Goal: Transaction & Acquisition: Purchase product/service

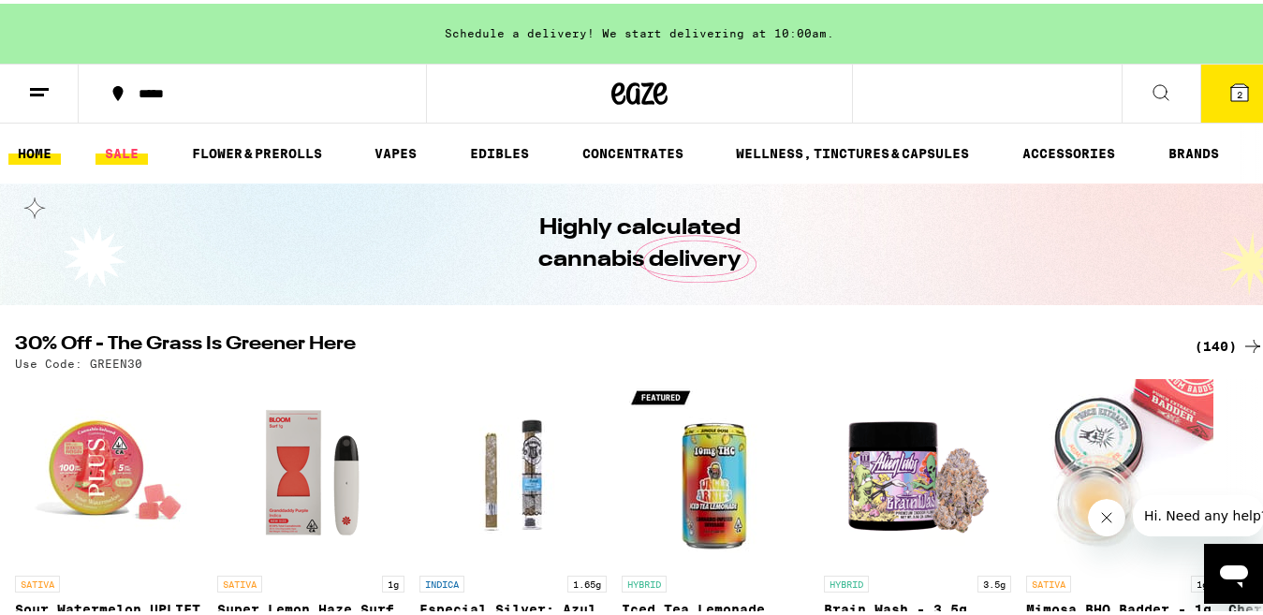
click at [125, 151] on link "SALE" at bounding box center [121, 150] width 52 height 22
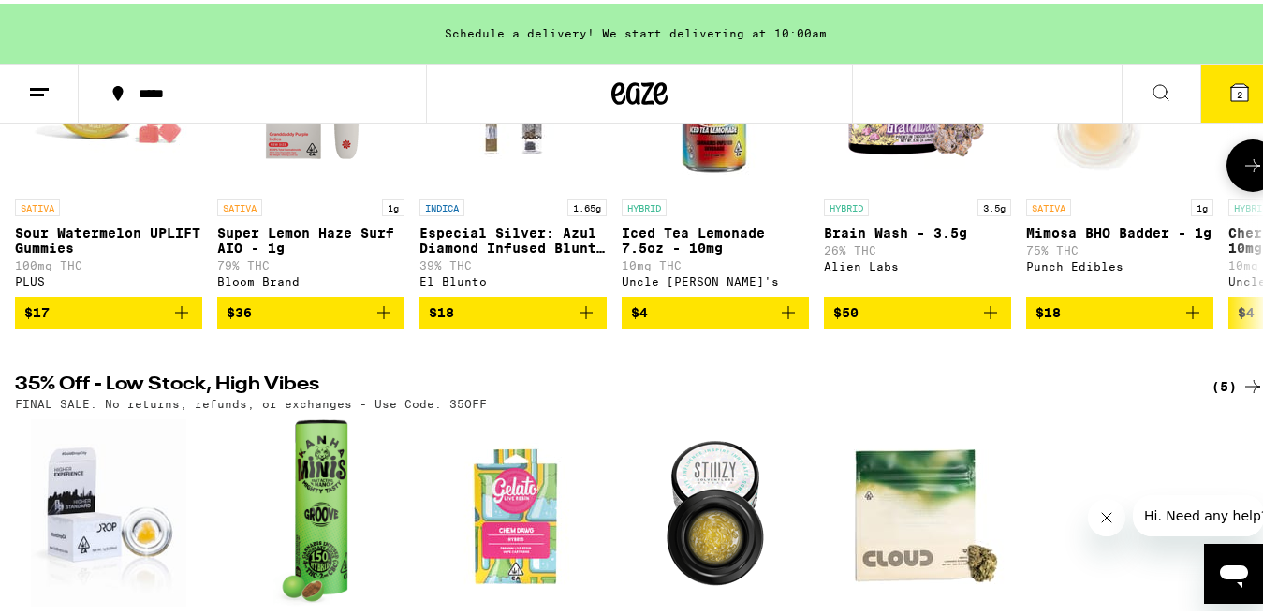
scroll to position [365, 0]
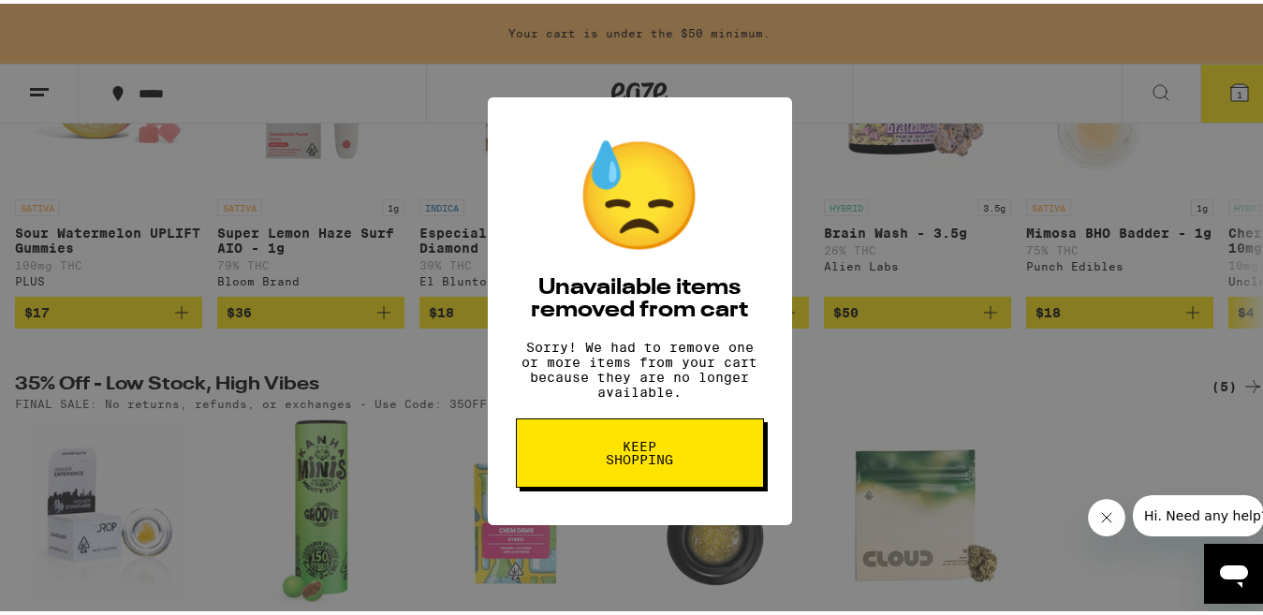
click at [639, 463] on span "Keep Shopping" at bounding box center [640, 449] width 96 height 26
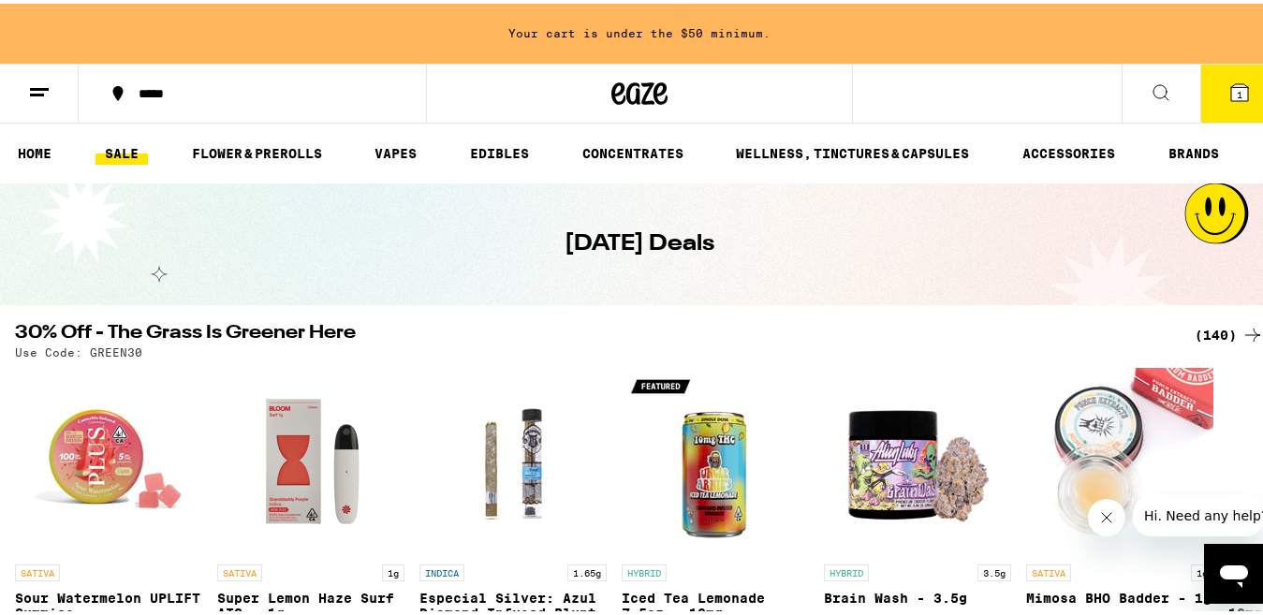
click at [127, 148] on link "SALE" at bounding box center [121, 150] width 52 height 22
click at [1237, 86] on span "1" at bounding box center [1240, 90] width 6 height 11
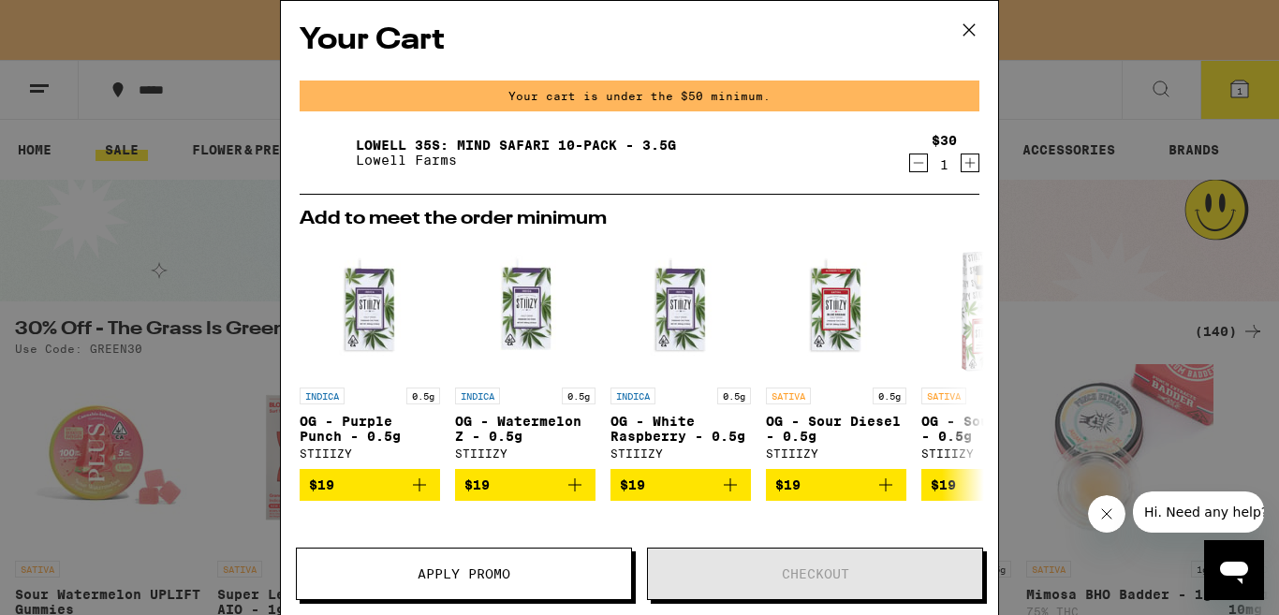
click at [965, 165] on icon "Increment" at bounding box center [970, 163] width 10 height 10
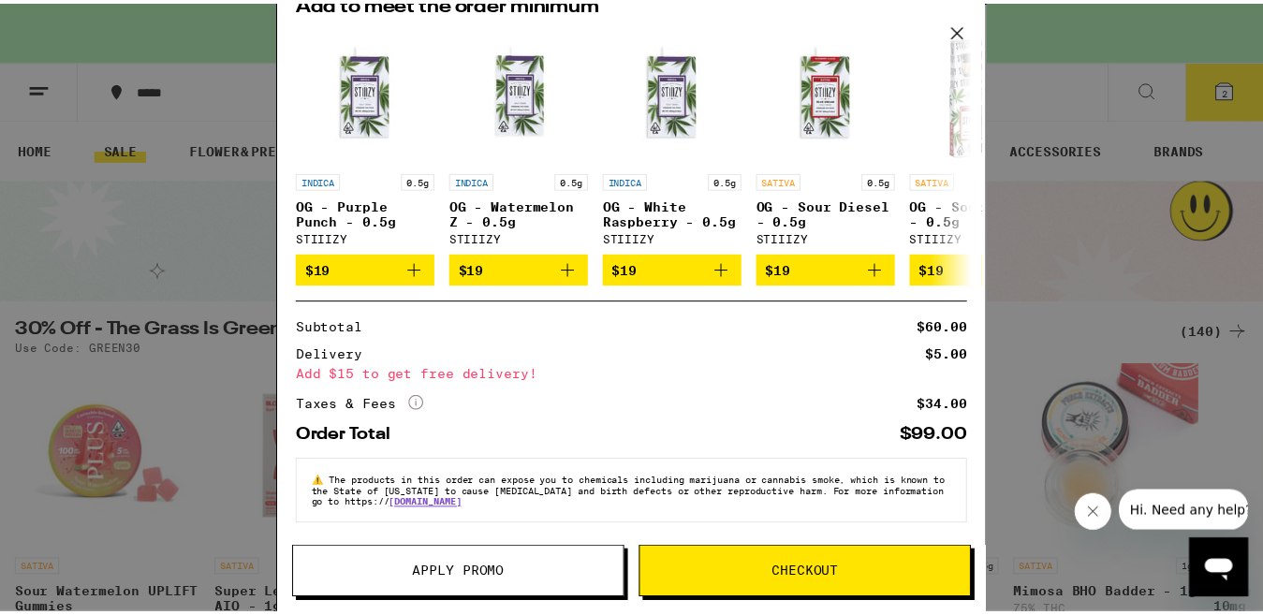
scroll to position [227, 0]
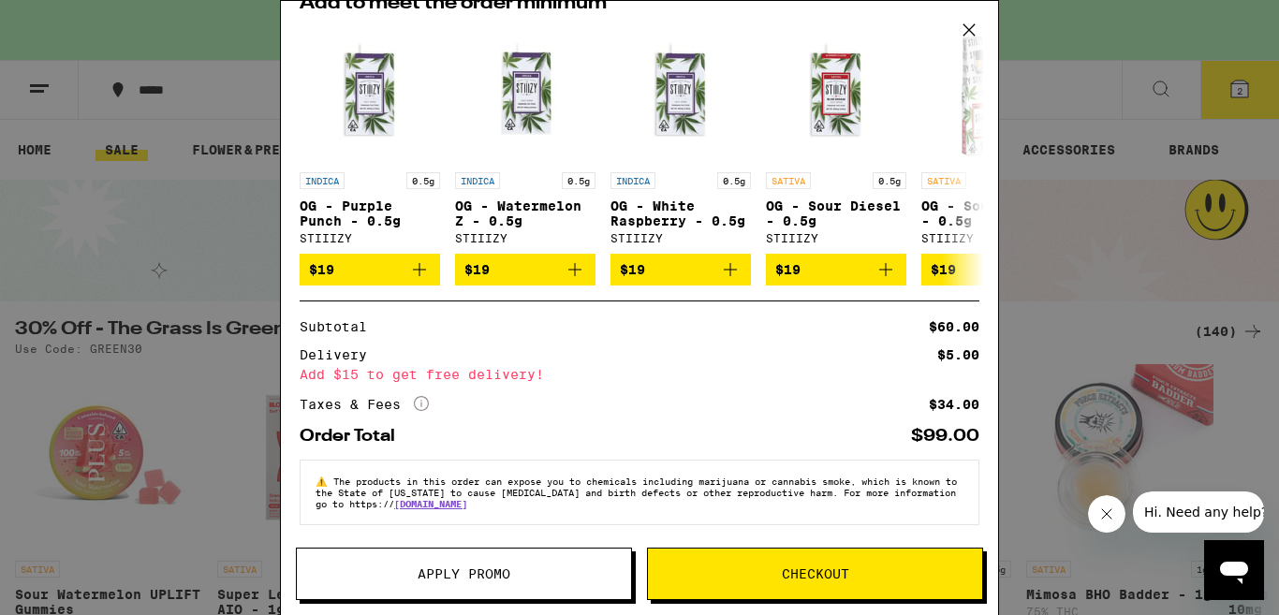
click at [418, 399] on icon "More Info" at bounding box center [421, 403] width 15 height 15
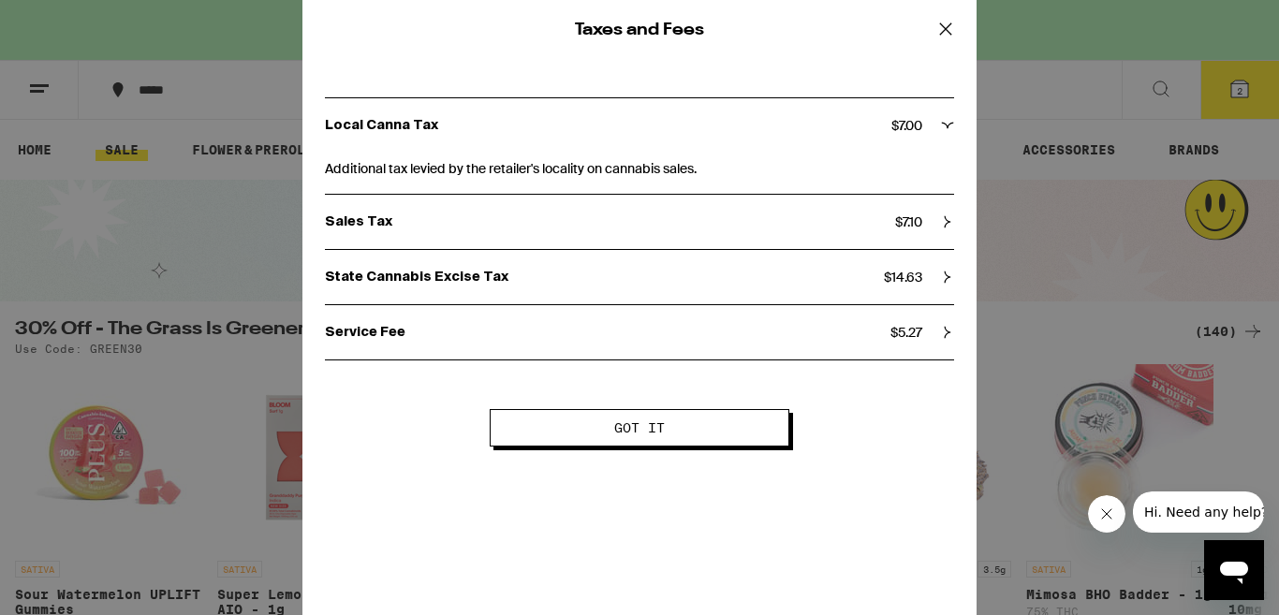
click at [936, 29] on icon at bounding box center [946, 29] width 28 height 28
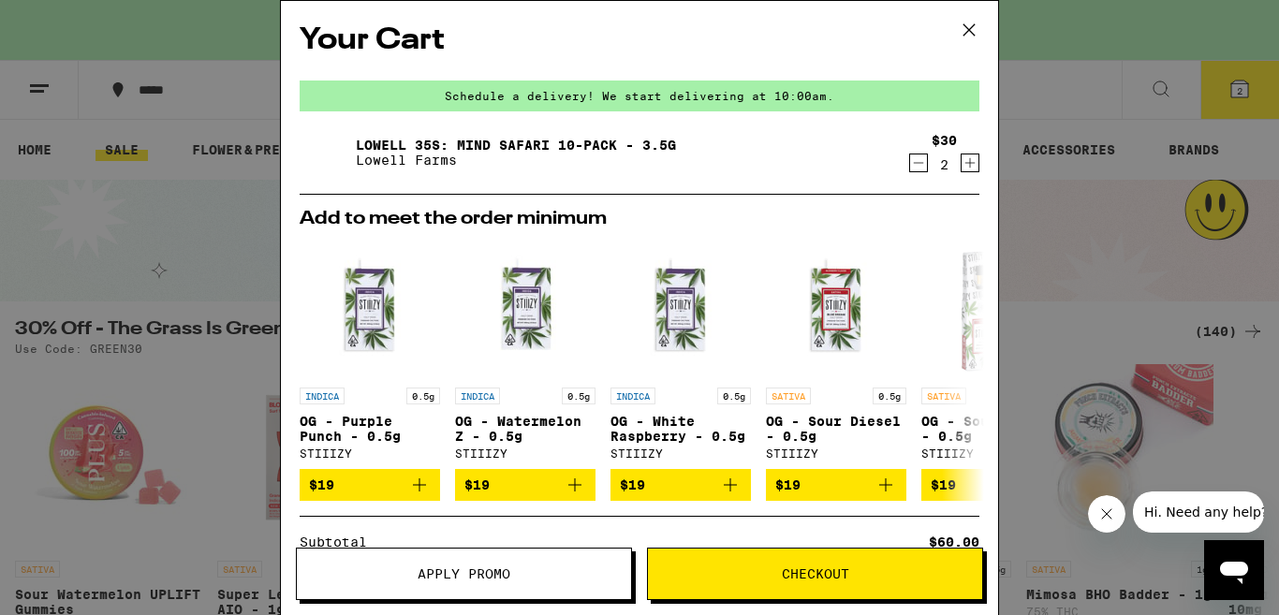
click at [963, 26] on icon at bounding box center [969, 30] width 28 height 28
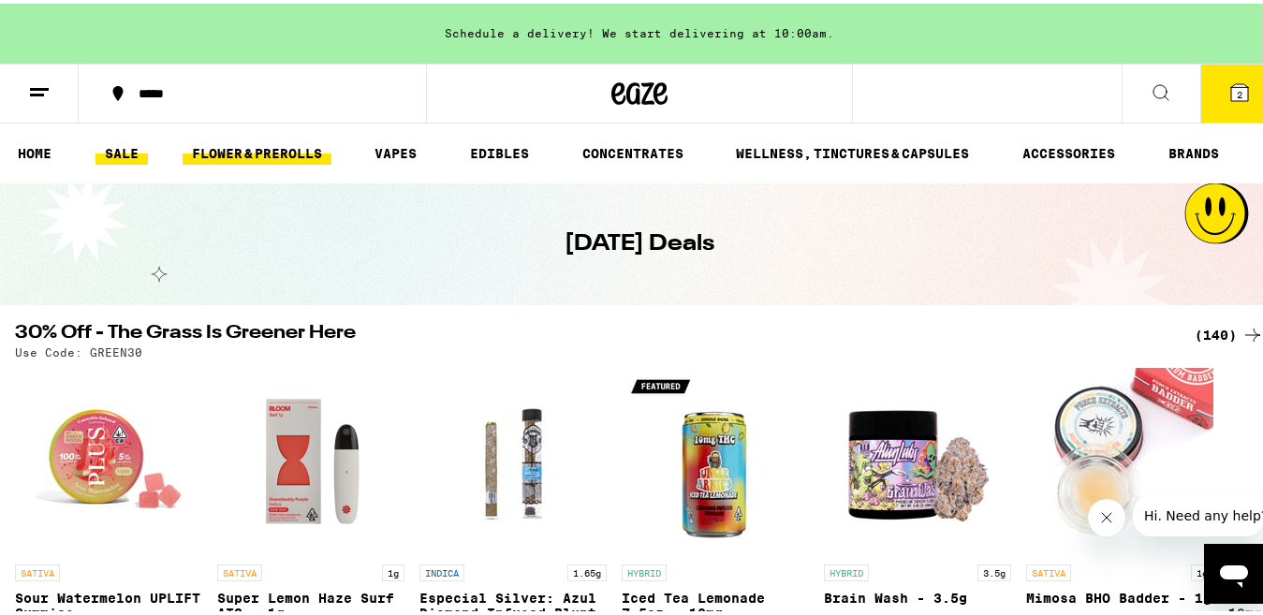
click at [262, 142] on link "FLOWER & PREROLLS" at bounding box center [257, 150] width 149 height 22
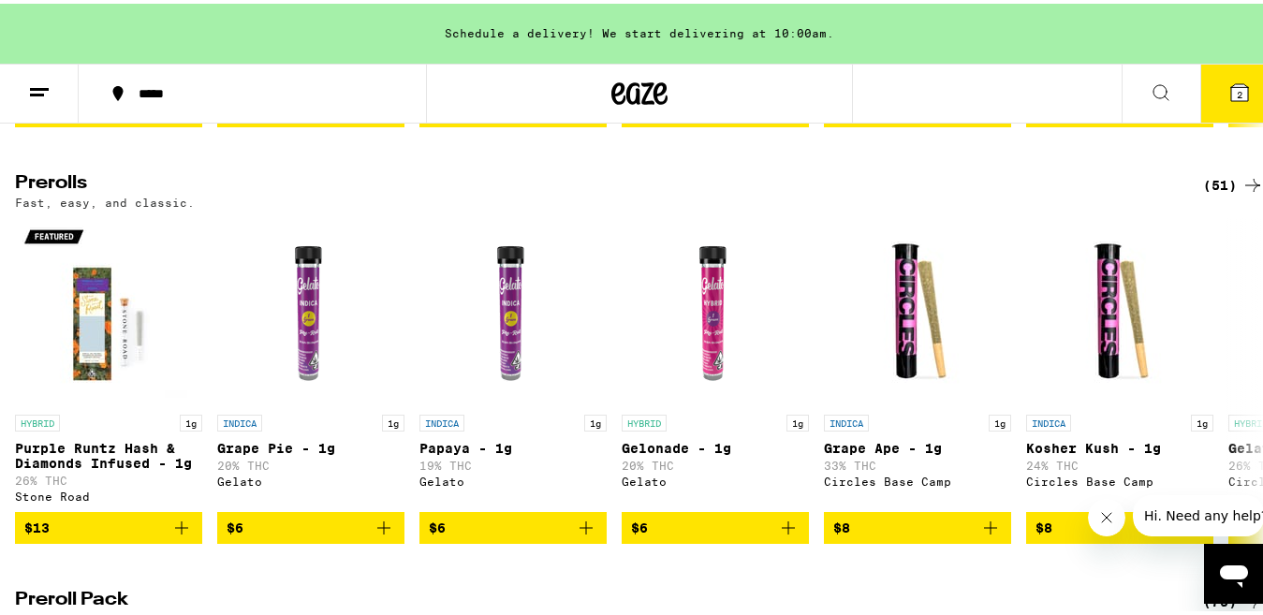
scroll to position [968, 0]
click at [1241, 389] on icon at bounding box center [1252, 377] width 22 height 22
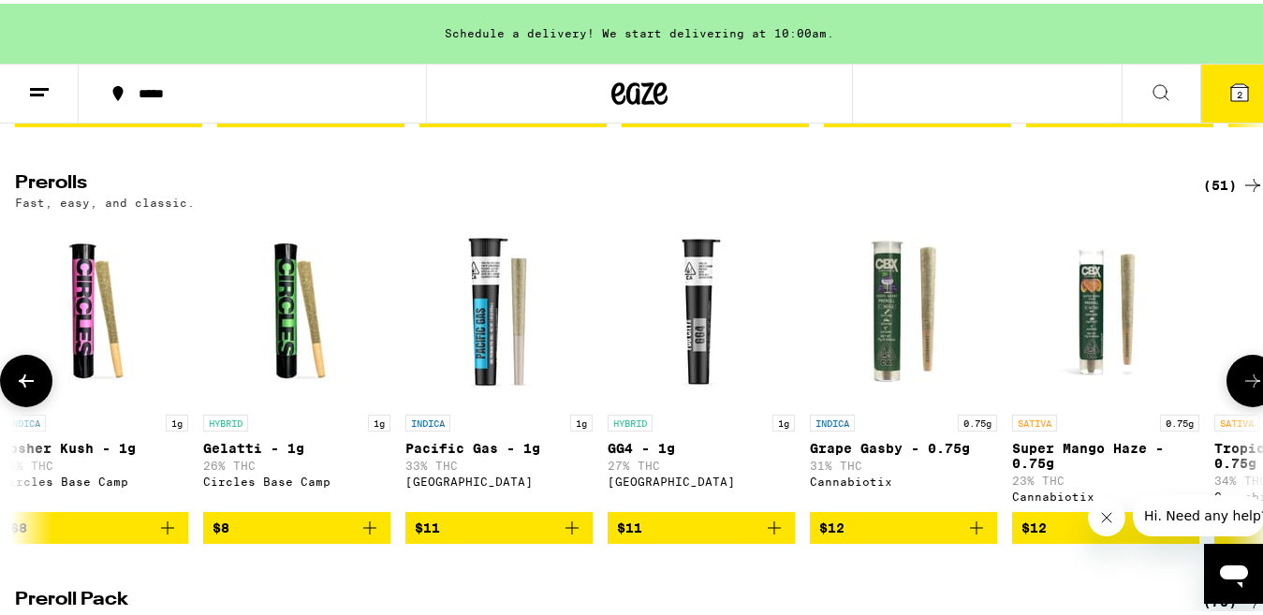
scroll to position [0, 1029]
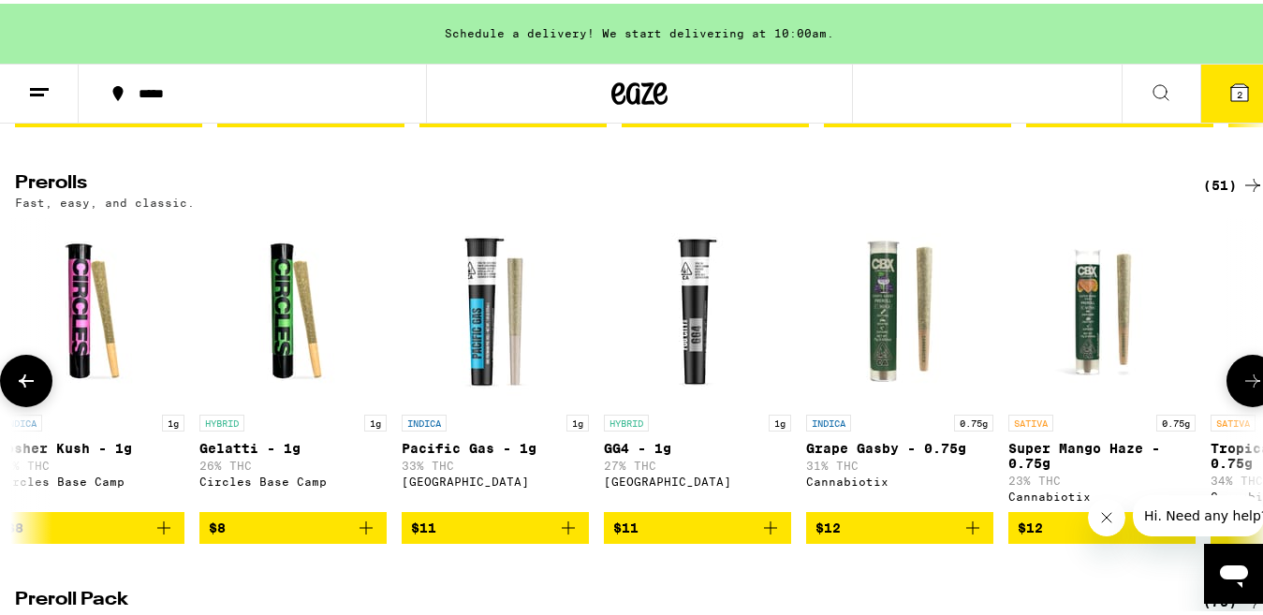
click at [1241, 389] on icon at bounding box center [1252, 377] width 22 height 22
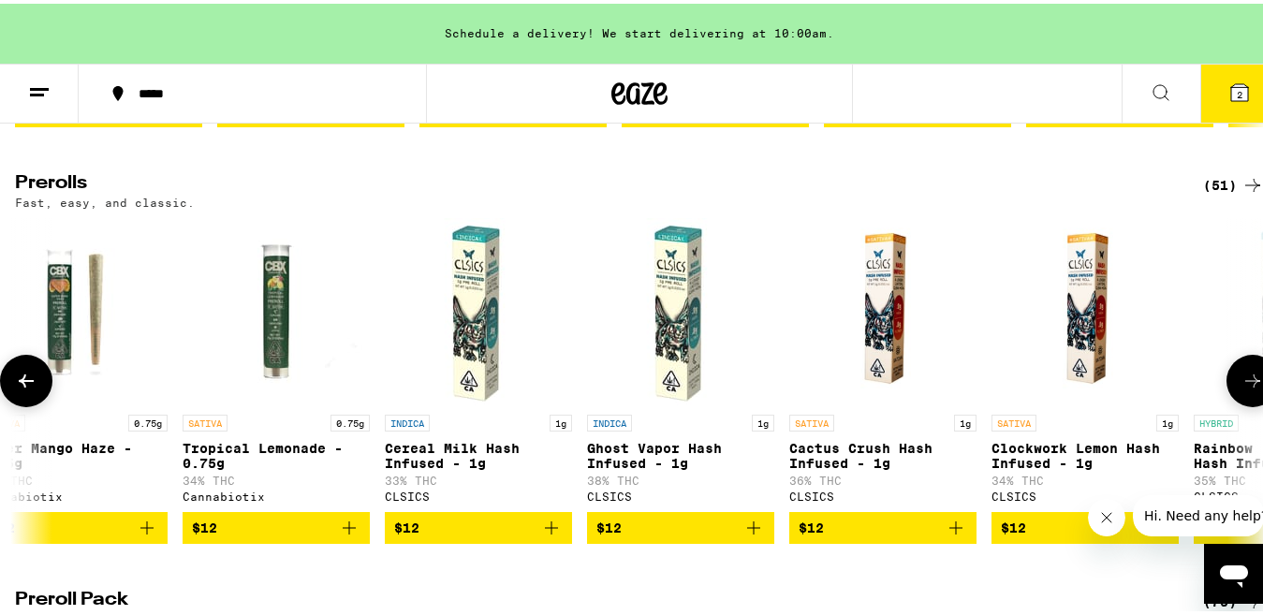
scroll to position [0, 2058]
click at [1241, 389] on icon at bounding box center [1252, 377] width 22 height 22
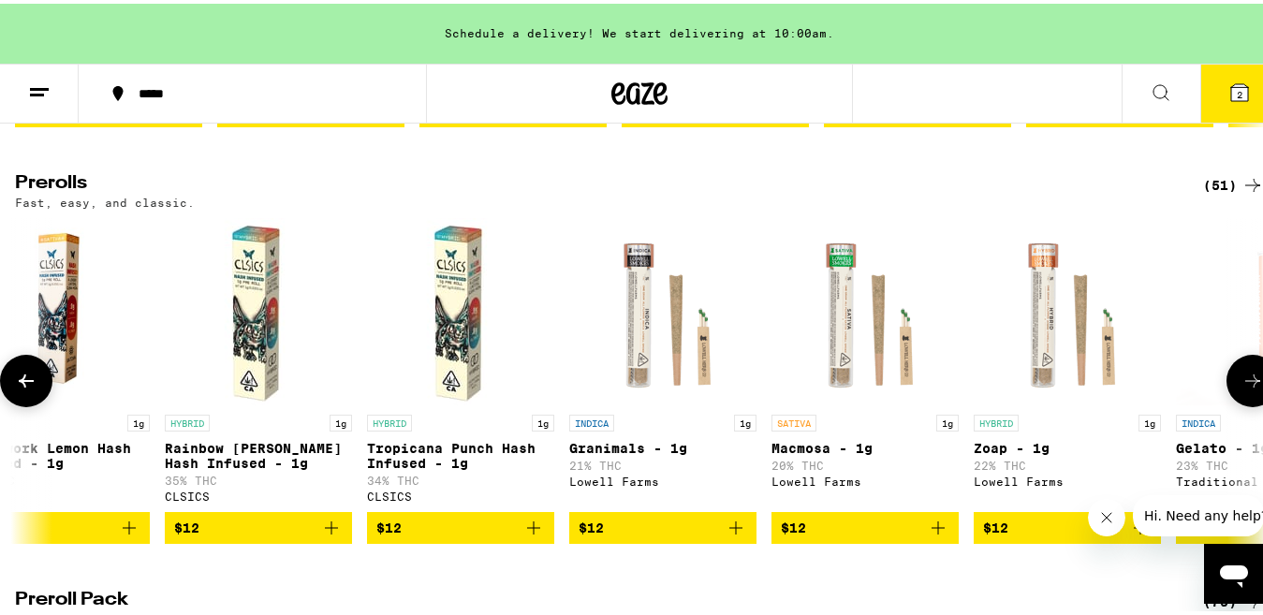
scroll to position [0, 3087]
click at [1241, 389] on icon at bounding box center [1252, 377] width 22 height 22
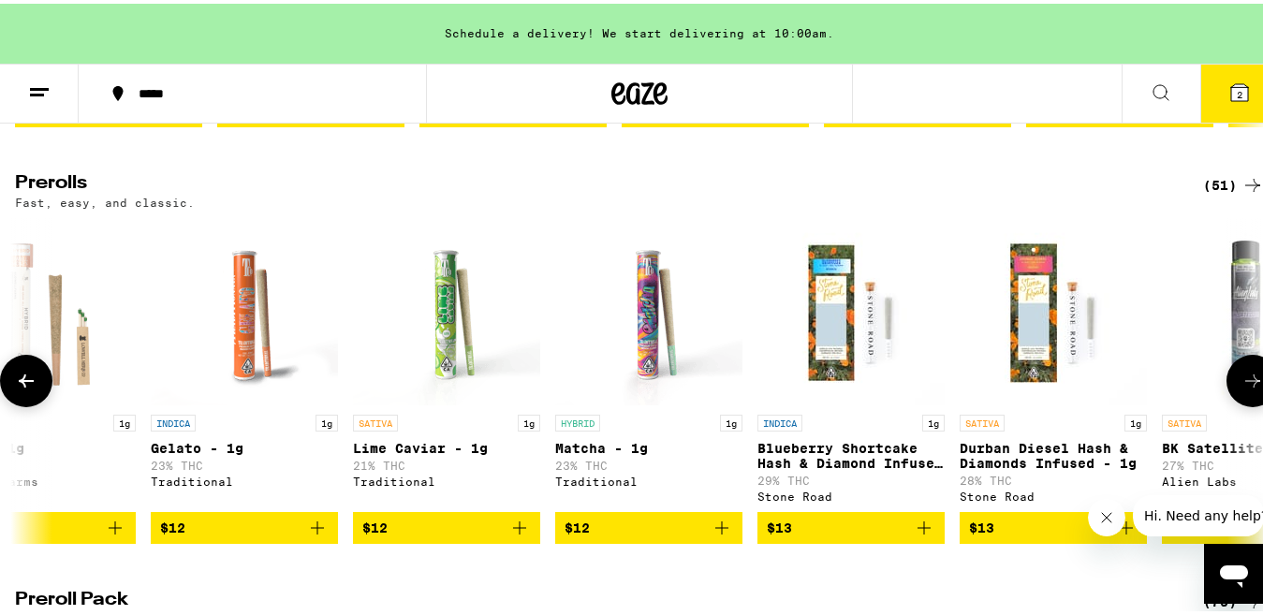
scroll to position [0, 4116]
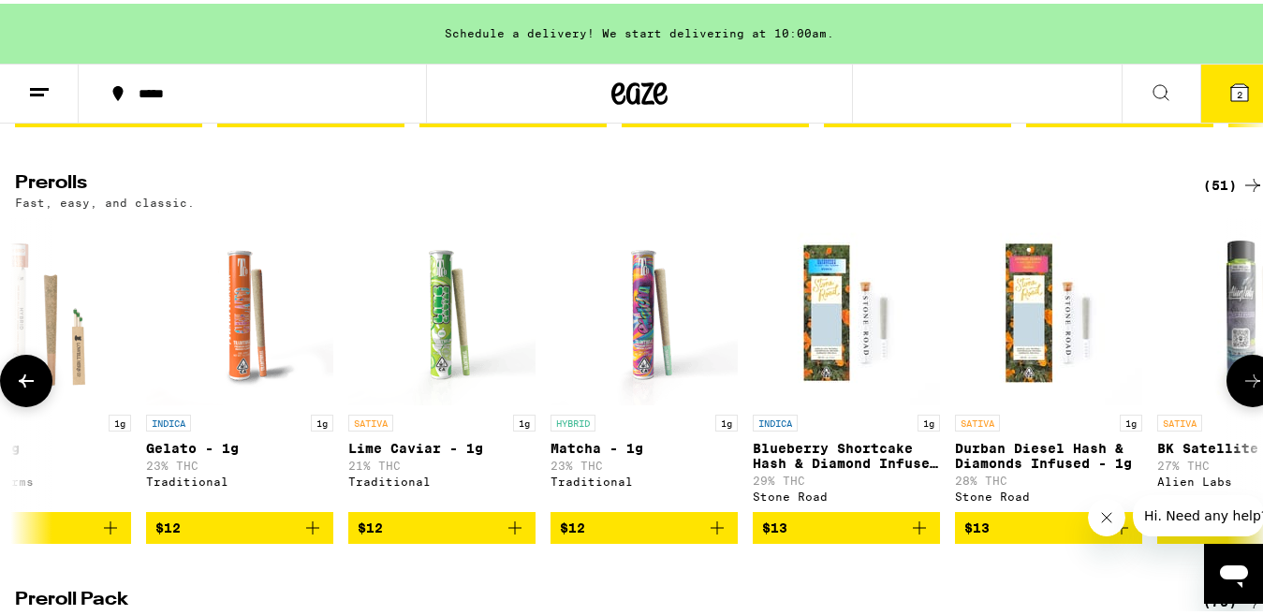
click at [1241, 389] on icon at bounding box center [1252, 377] width 22 height 22
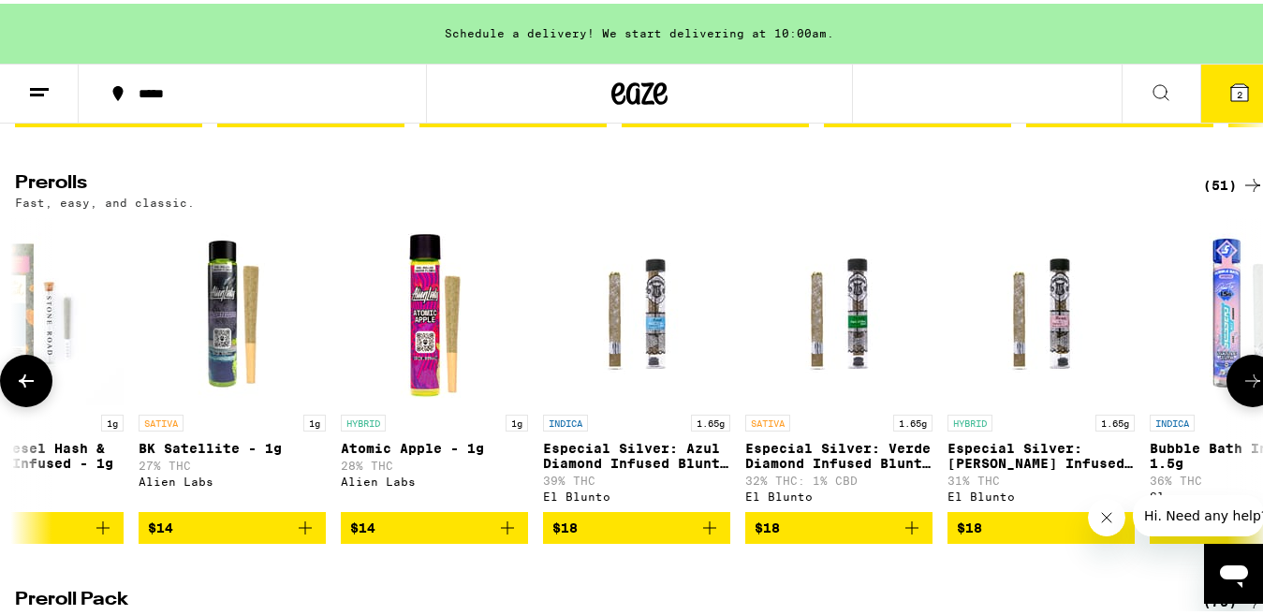
scroll to position [0, 5145]
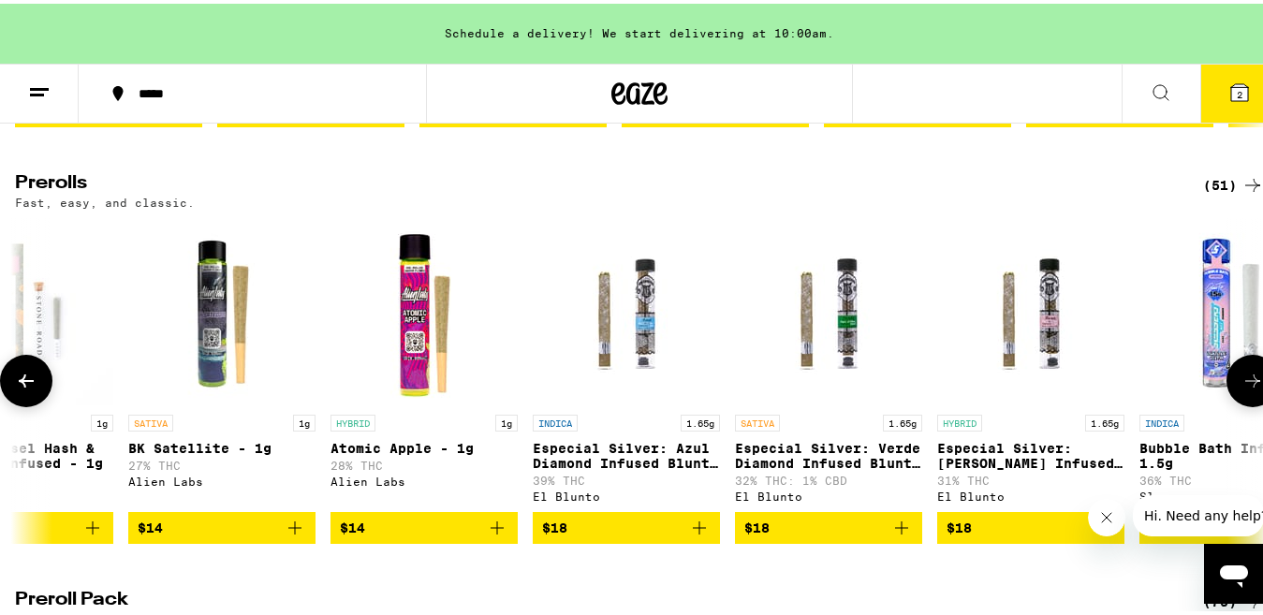
click at [1241, 389] on icon at bounding box center [1252, 377] width 22 height 22
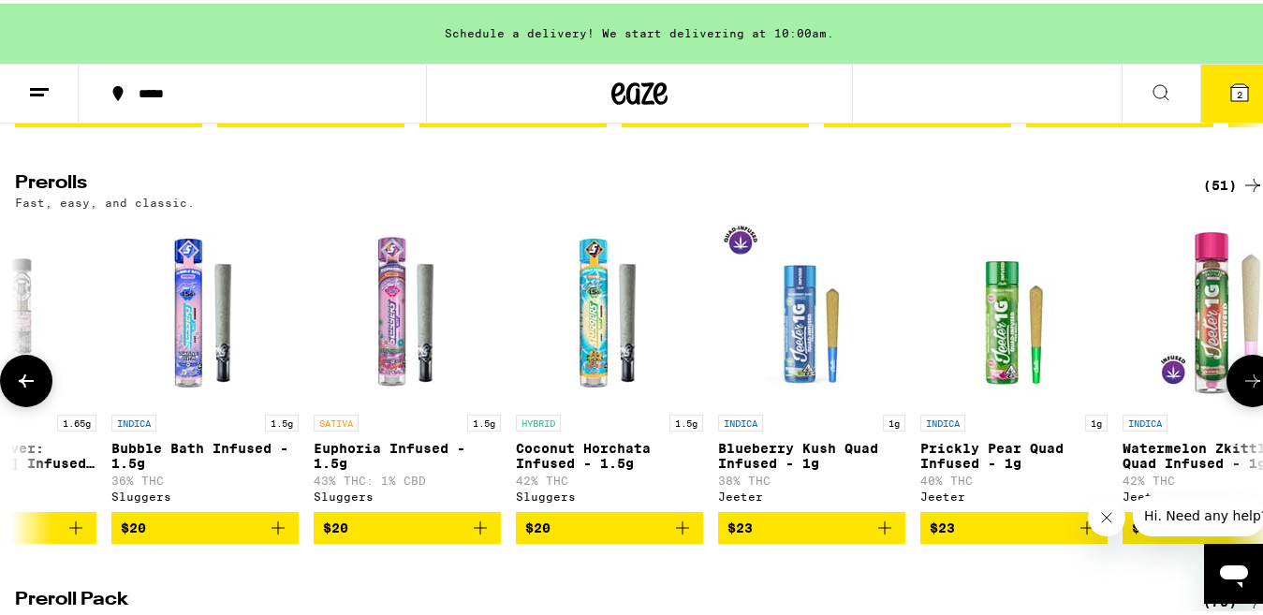
scroll to position [0, 6174]
click at [1241, 389] on icon at bounding box center [1252, 377] width 22 height 22
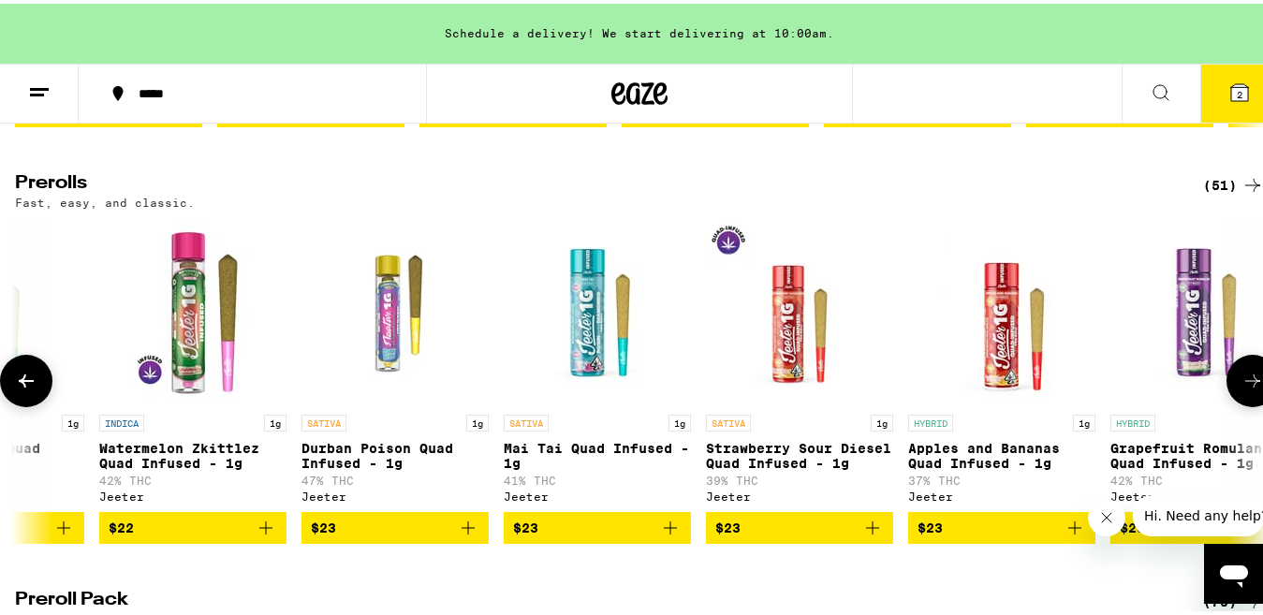
scroll to position [0, 7203]
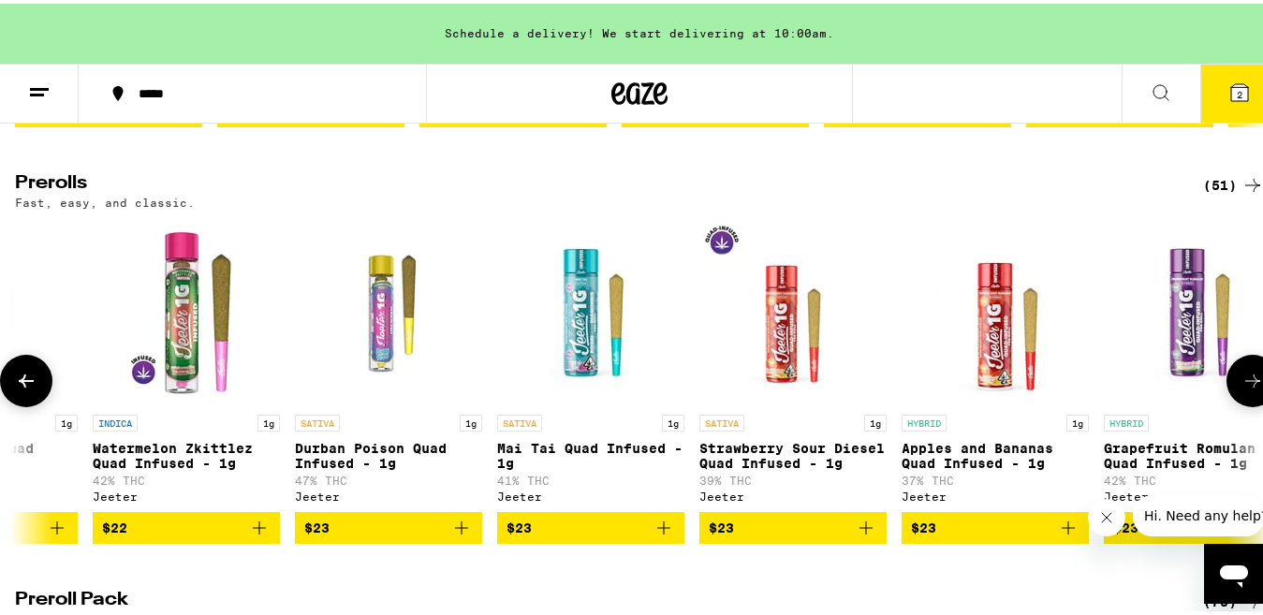
click at [1241, 389] on icon at bounding box center [1252, 377] width 22 height 22
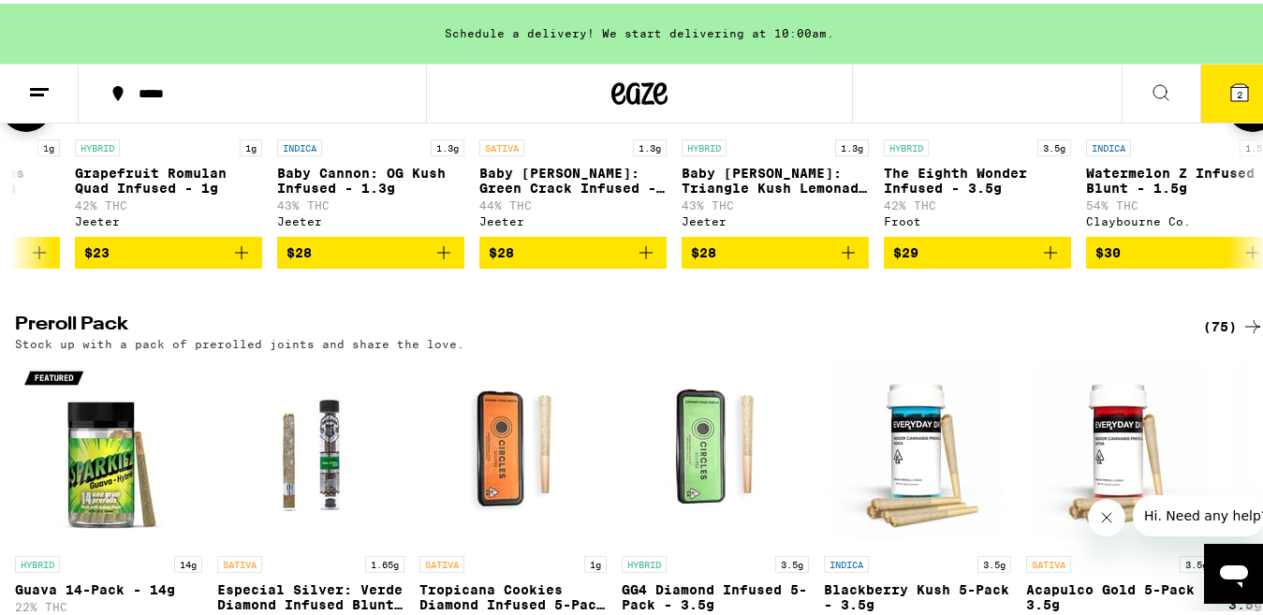
scroll to position [1119, 0]
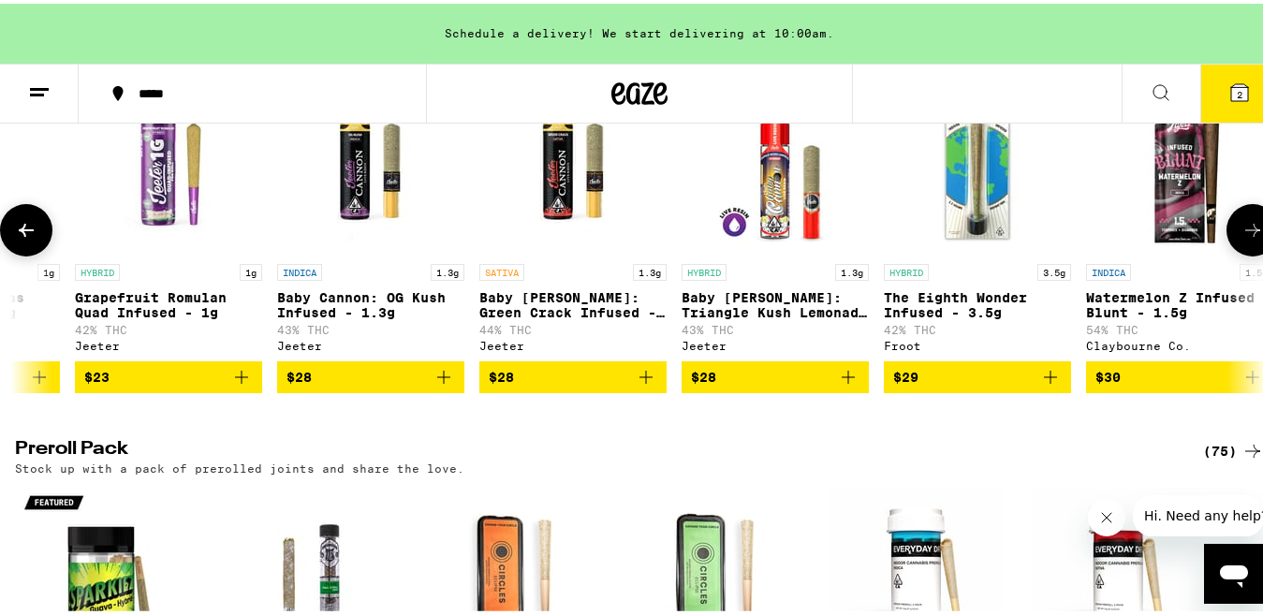
click at [22, 238] on icon at bounding box center [26, 226] width 22 height 22
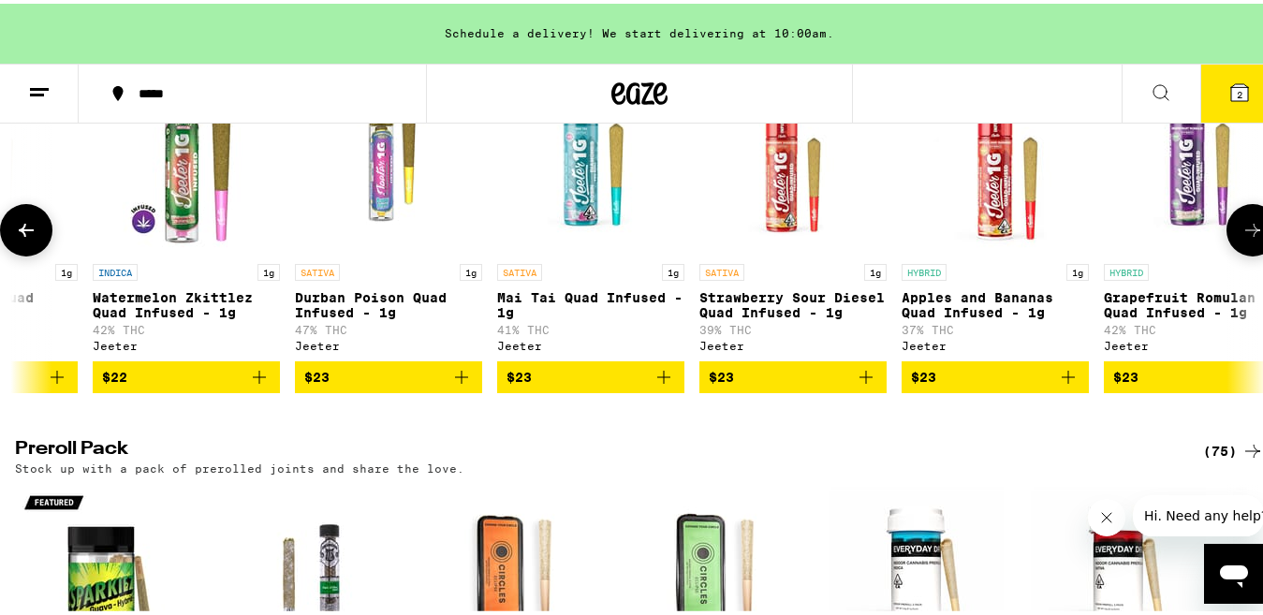
click at [22, 238] on icon at bounding box center [26, 226] width 22 height 22
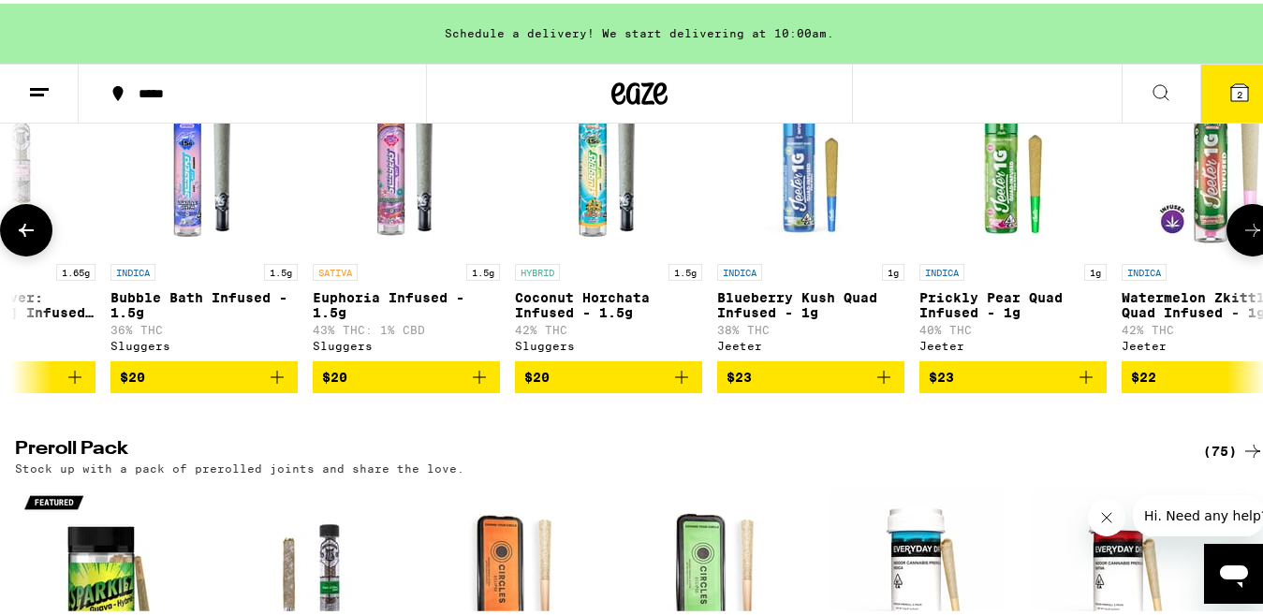
click at [22, 233] on icon at bounding box center [26, 226] width 15 height 13
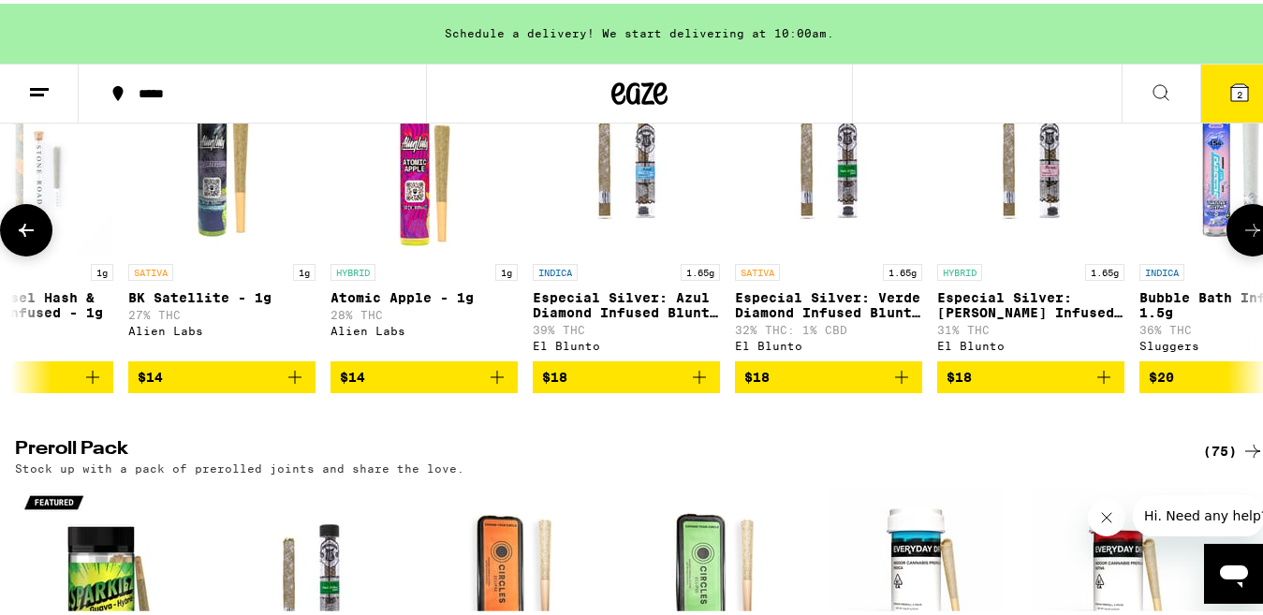
click at [22, 233] on icon at bounding box center [26, 226] width 15 height 13
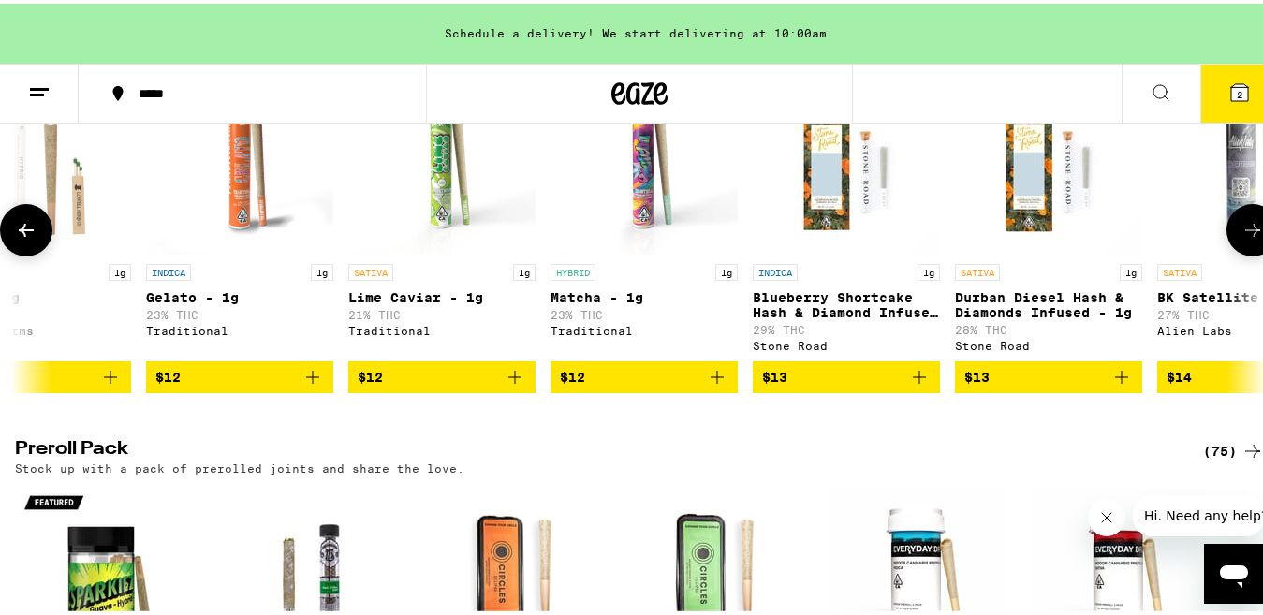
click at [22, 233] on icon at bounding box center [26, 226] width 15 height 13
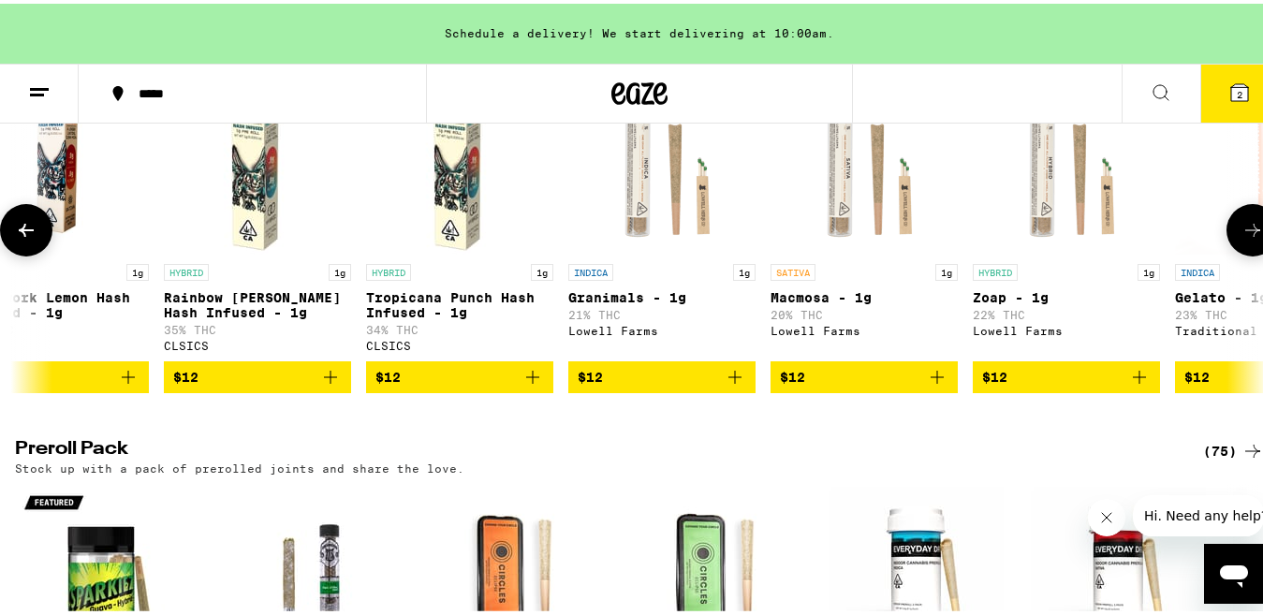
click at [22, 233] on icon at bounding box center [26, 226] width 15 height 13
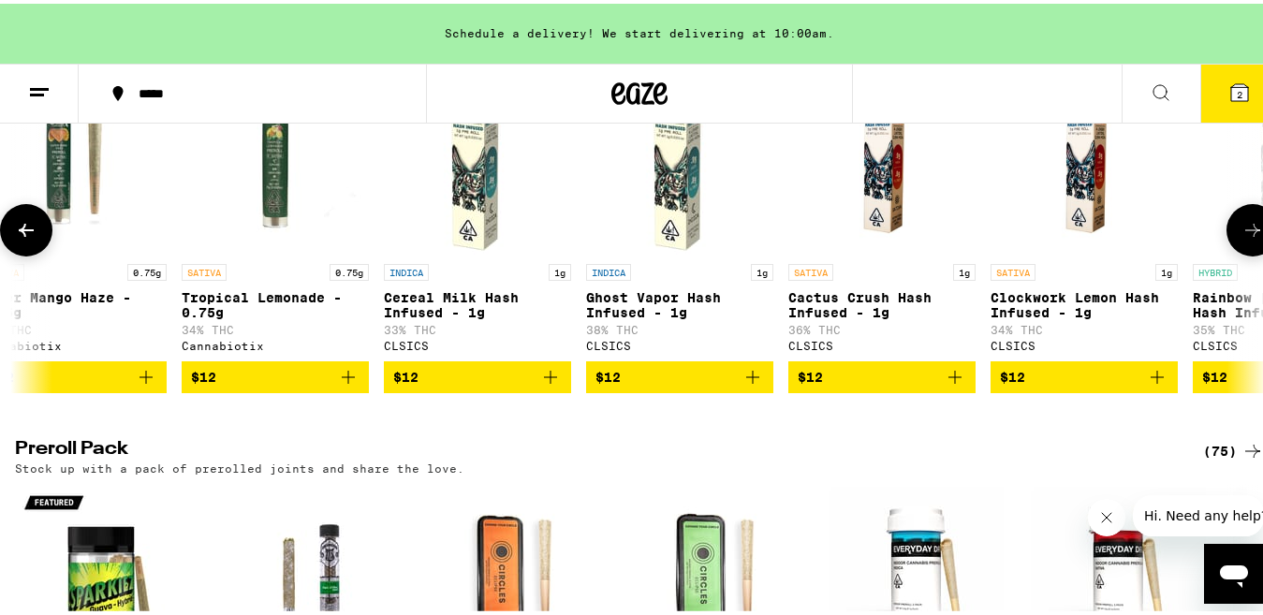
click at [22, 233] on icon at bounding box center [26, 226] width 15 height 13
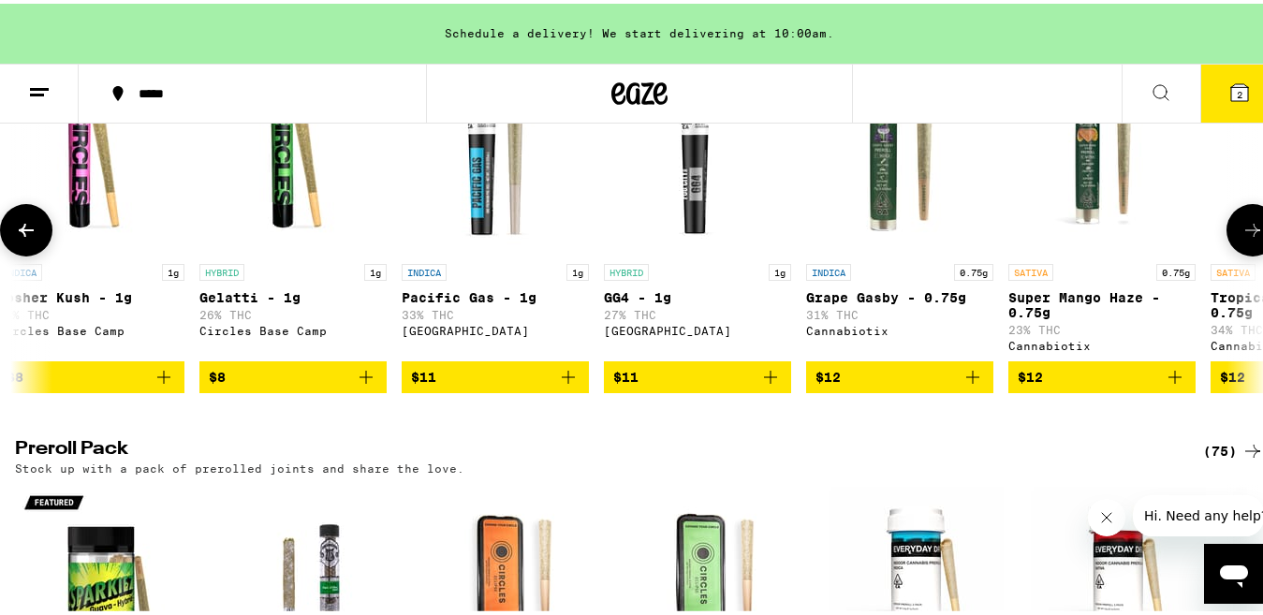
click at [22, 233] on icon at bounding box center [26, 226] width 15 height 13
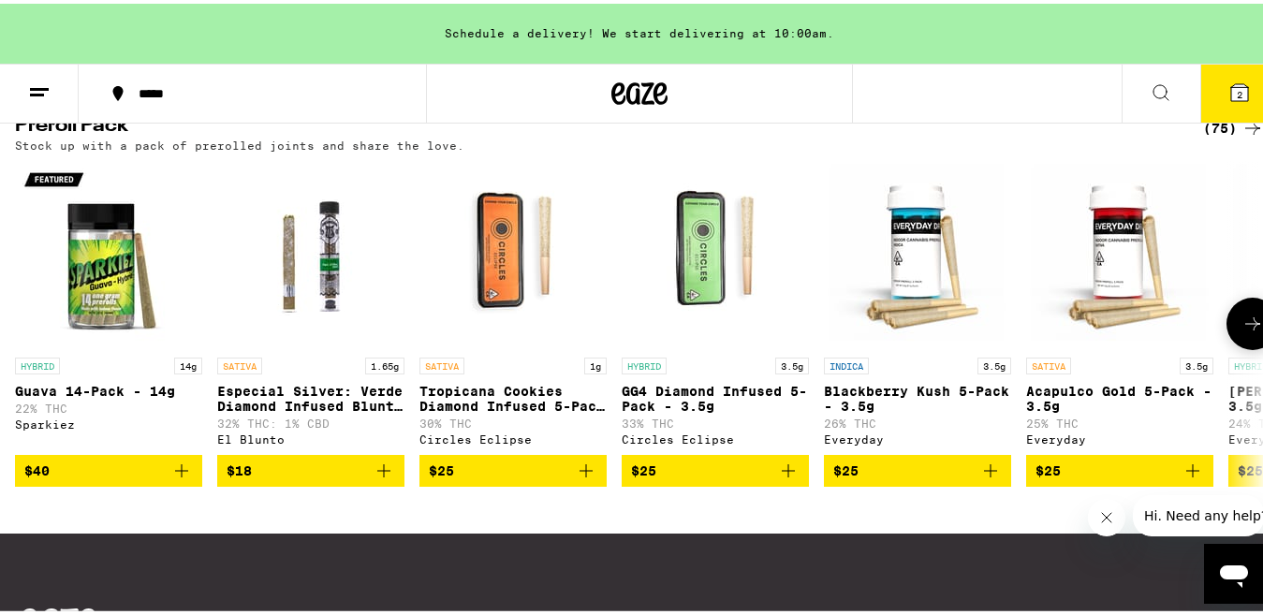
scroll to position [1442, 0]
click at [1245, 327] on icon at bounding box center [1252, 320] width 15 height 13
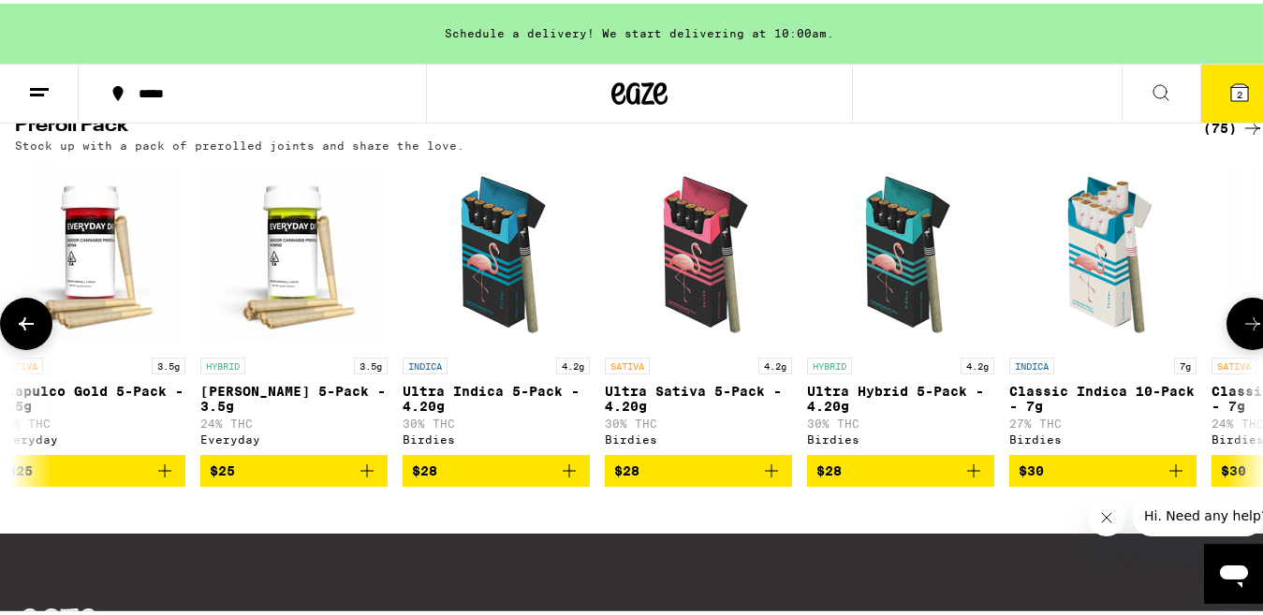
scroll to position [0, 1029]
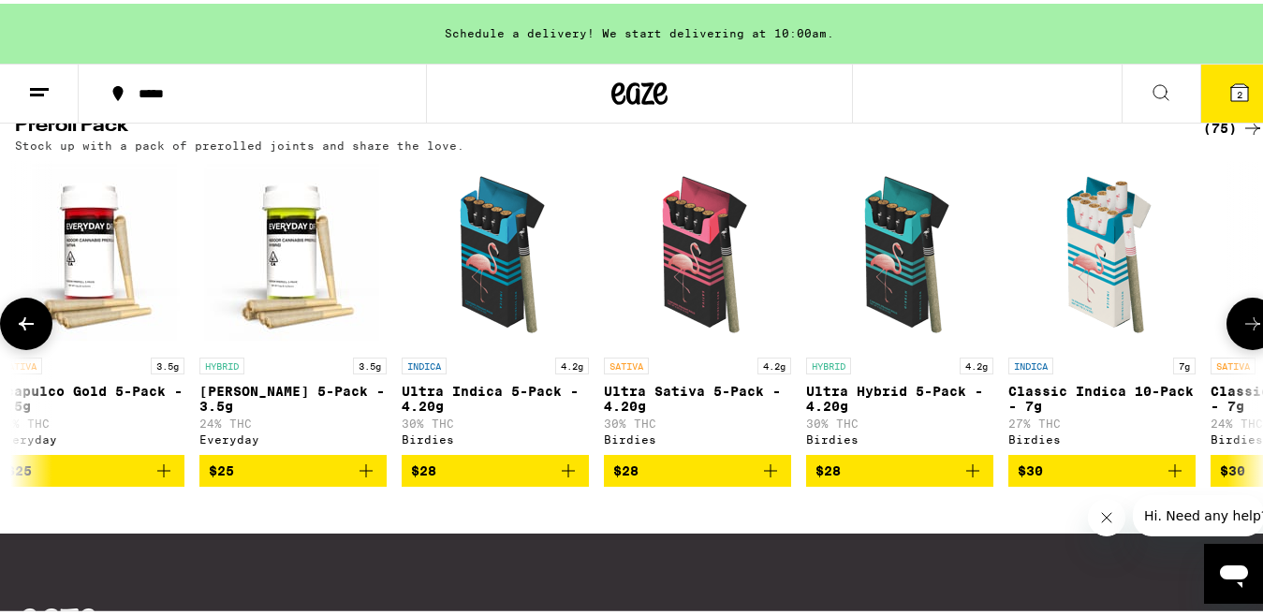
click at [24, 331] on icon at bounding box center [26, 320] width 22 height 22
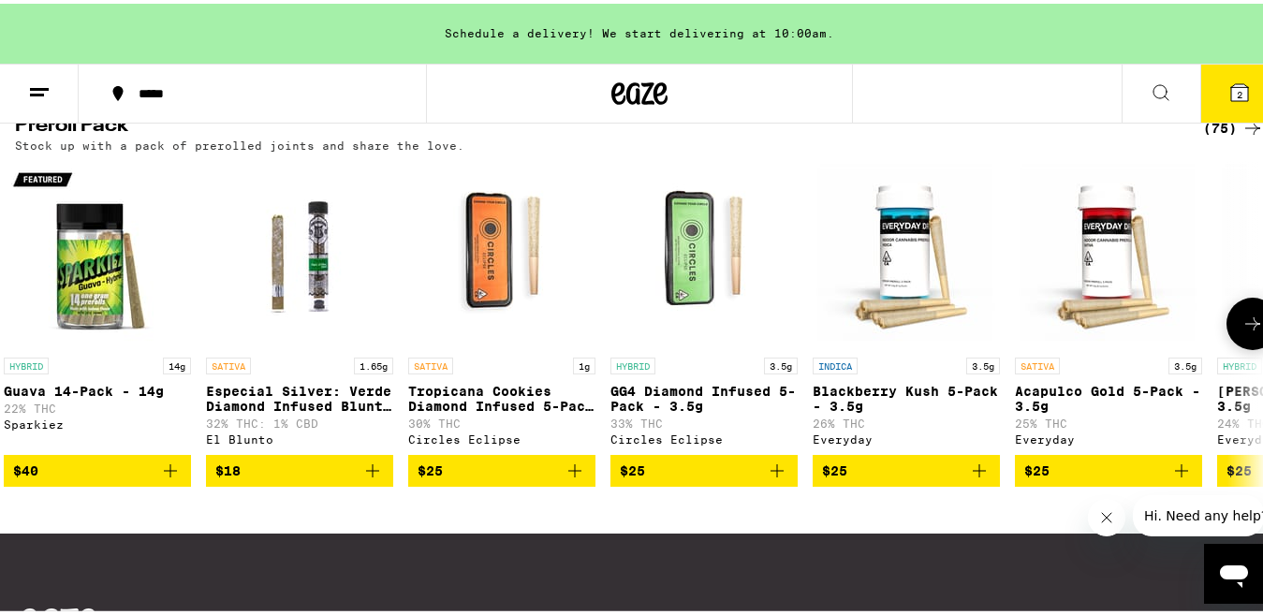
scroll to position [0, 0]
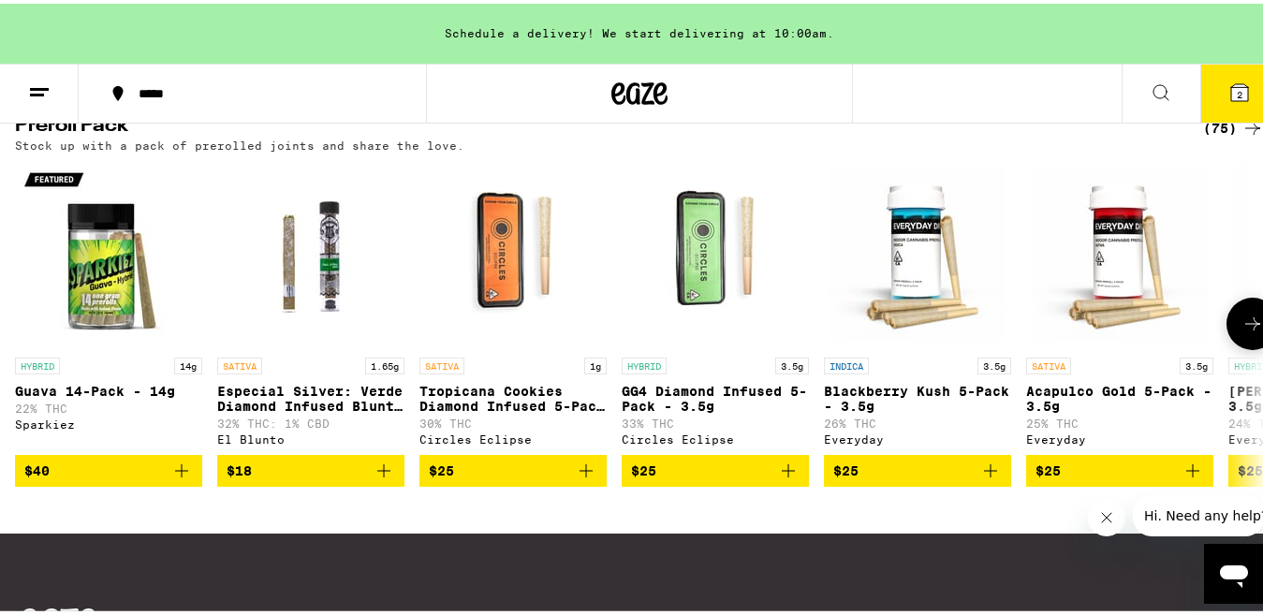
click at [27, 345] on div at bounding box center [26, 320] width 52 height 52
click at [1245, 327] on icon at bounding box center [1252, 320] width 15 height 13
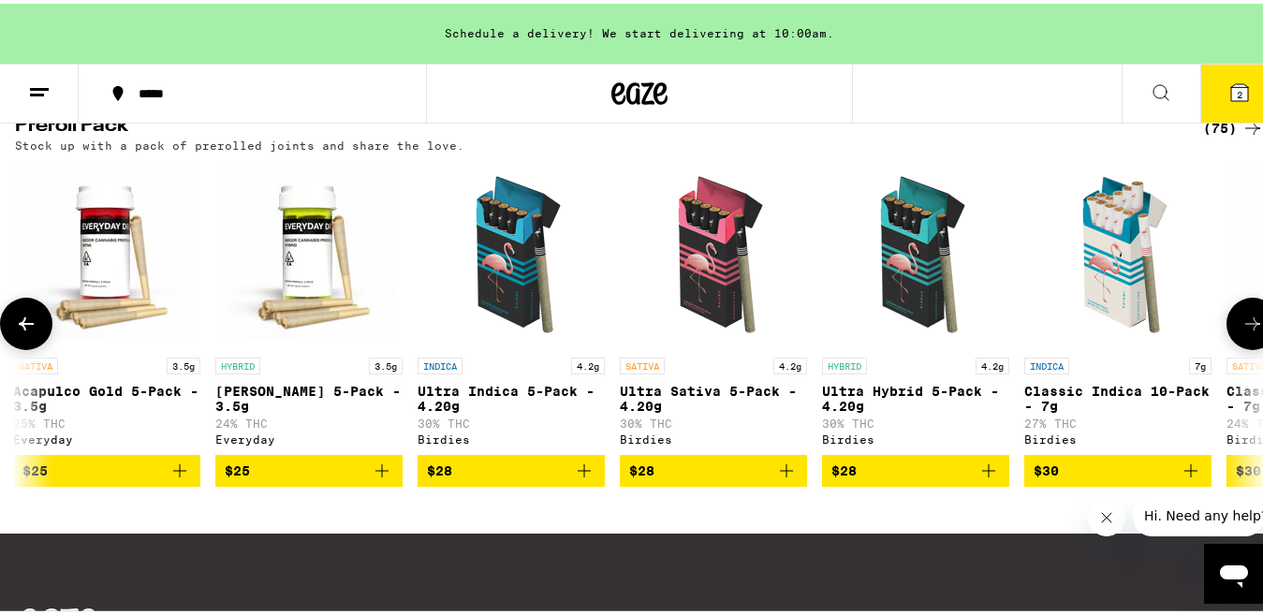
scroll to position [0, 1029]
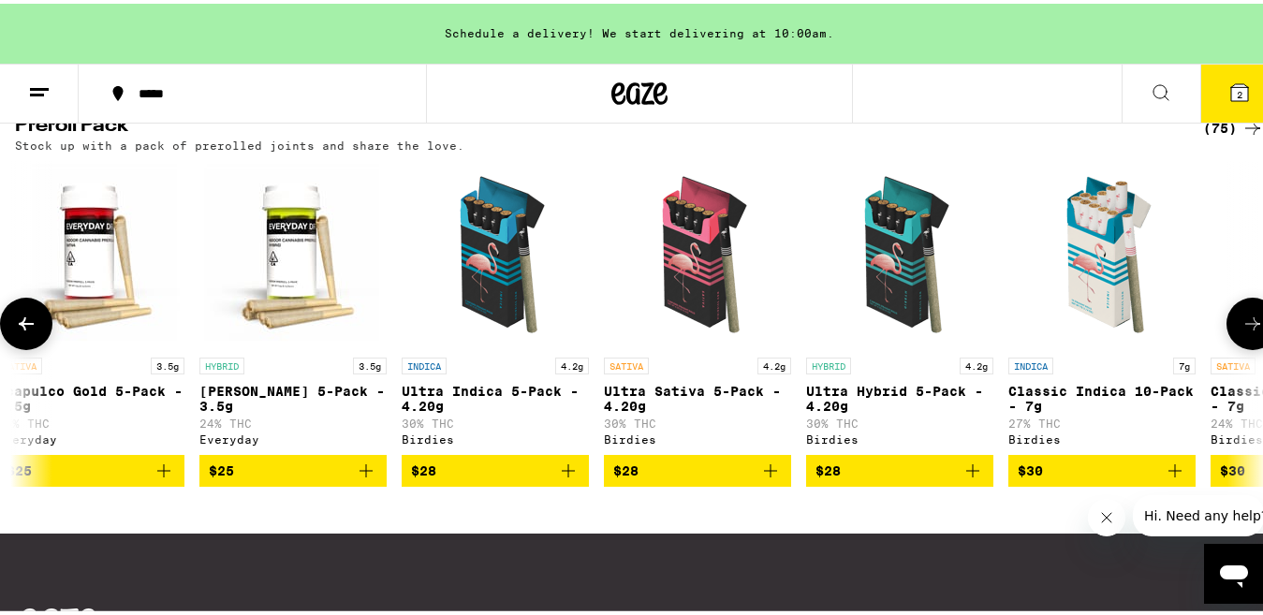
click at [1245, 327] on icon at bounding box center [1252, 320] width 15 height 13
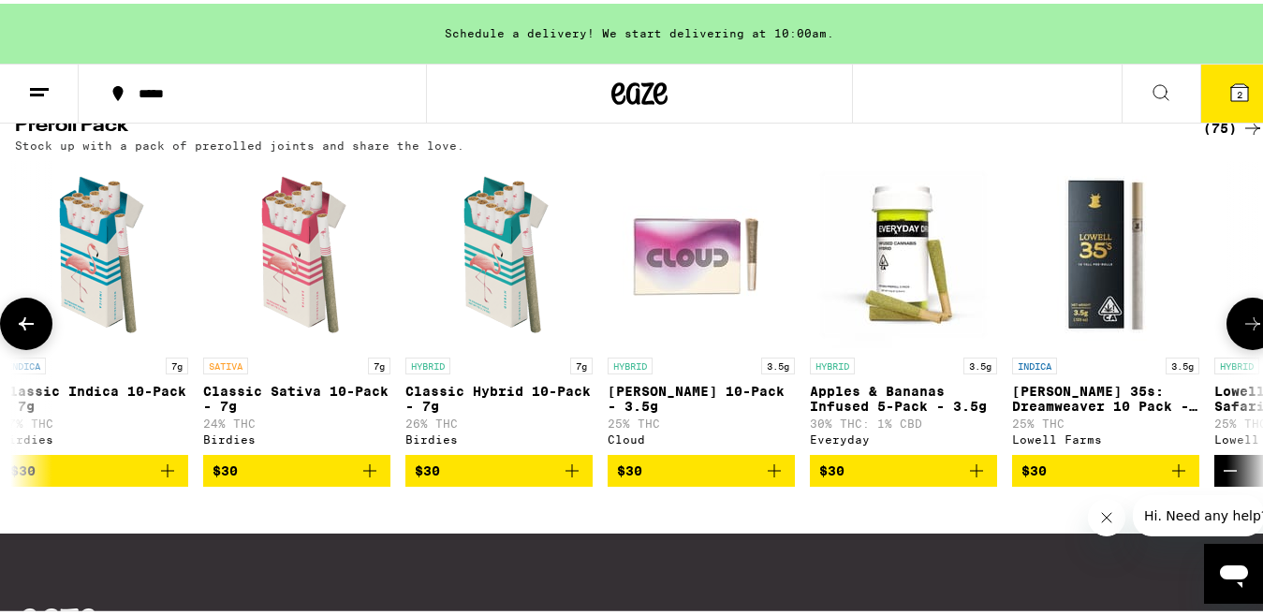
scroll to position [0, 2058]
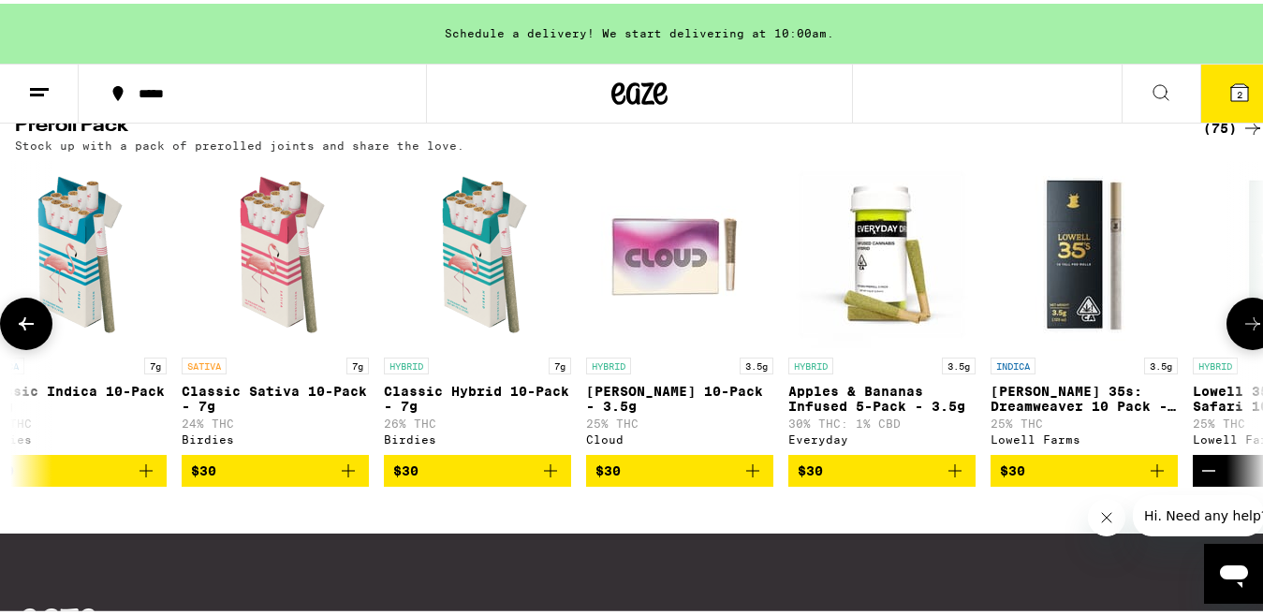
click at [1245, 327] on icon at bounding box center [1252, 320] width 15 height 13
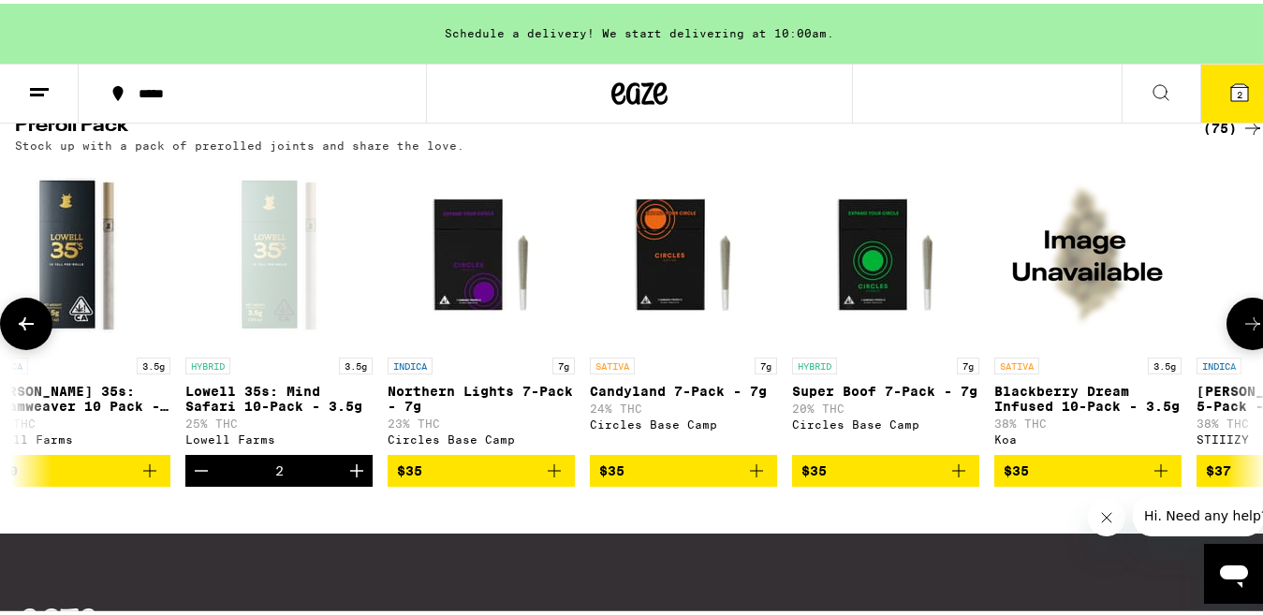
scroll to position [0, 3087]
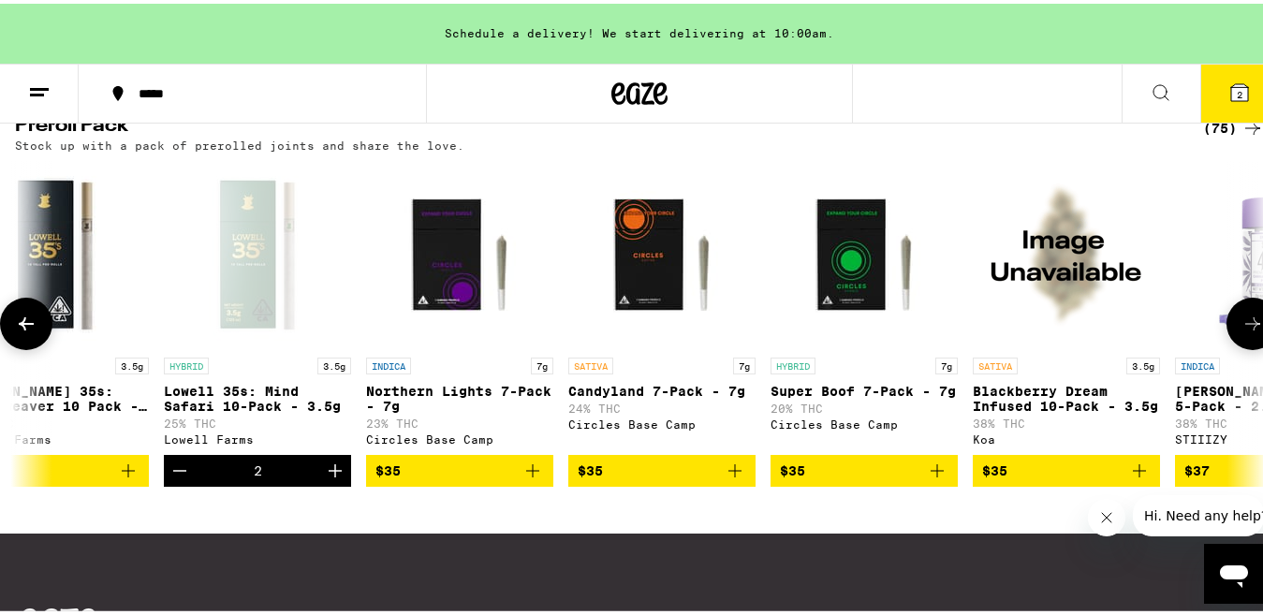
click at [1245, 327] on icon at bounding box center [1252, 320] width 15 height 13
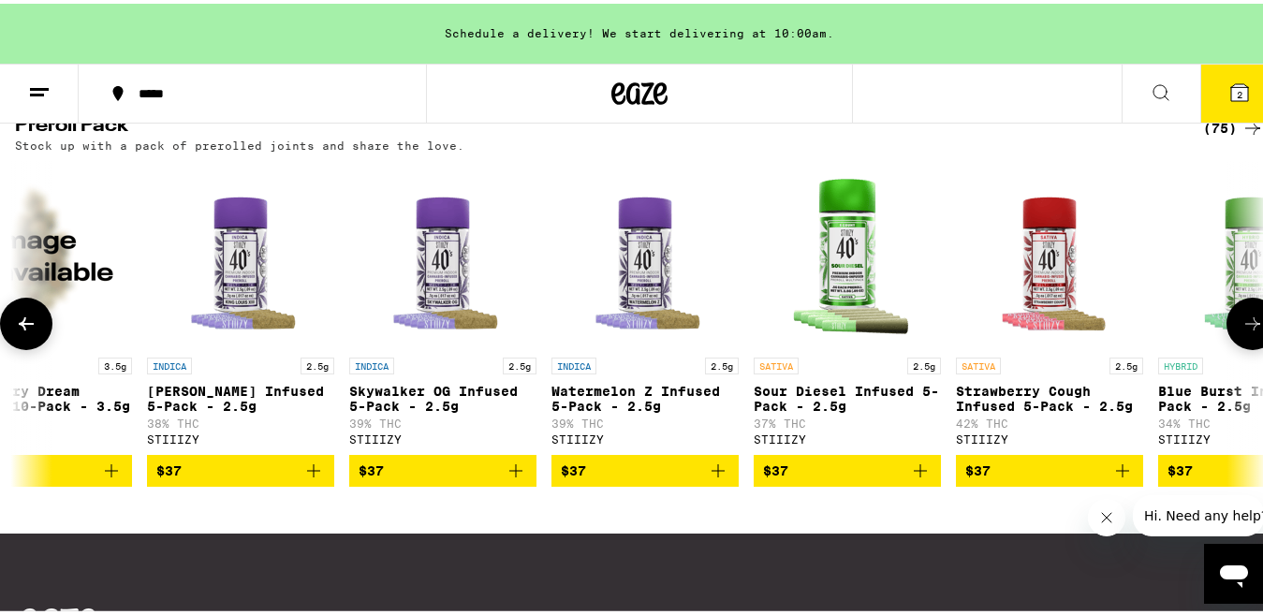
scroll to position [0, 4116]
click at [1245, 327] on icon at bounding box center [1252, 320] width 15 height 13
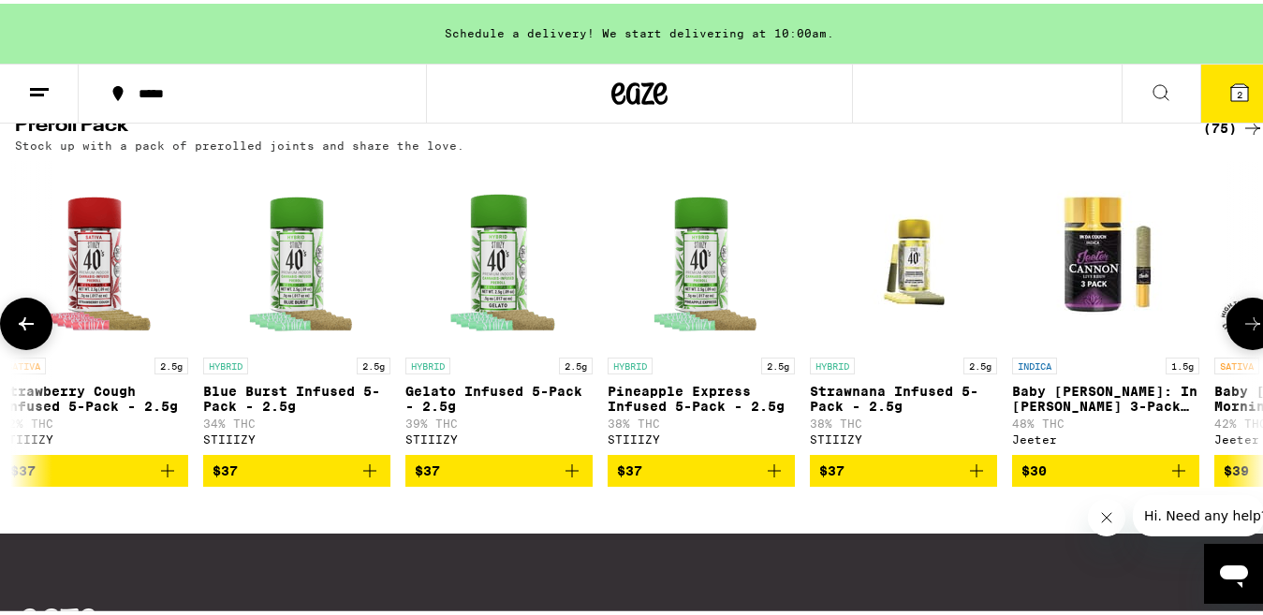
scroll to position [0, 5145]
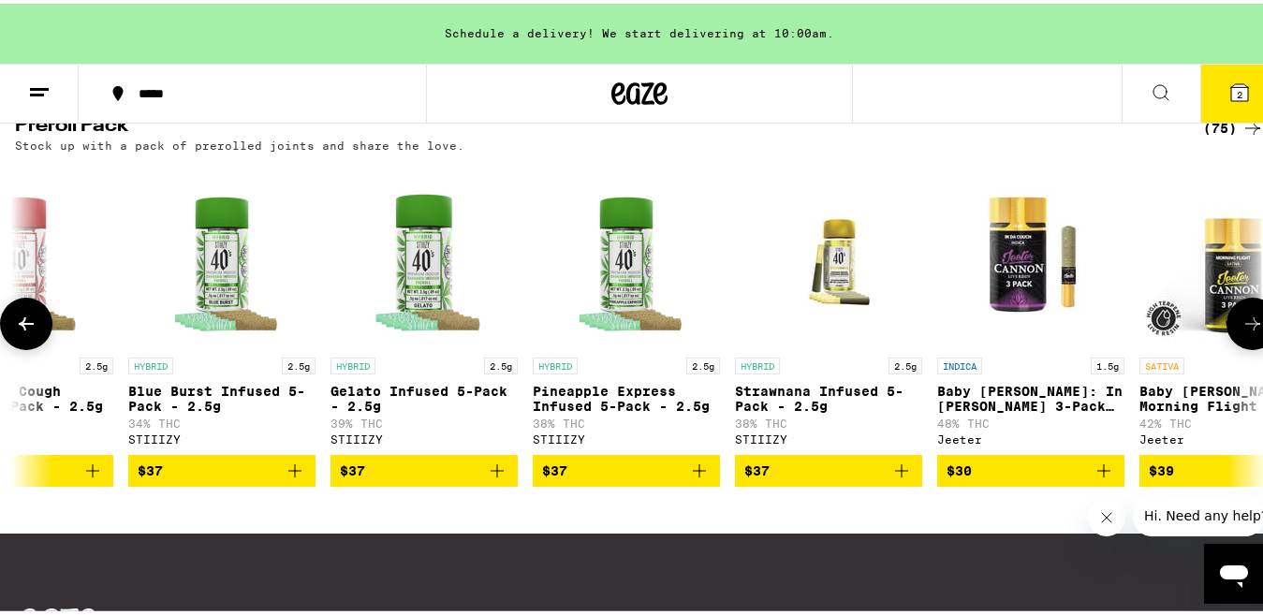
click at [1245, 327] on icon at bounding box center [1252, 320] width 15 height 13
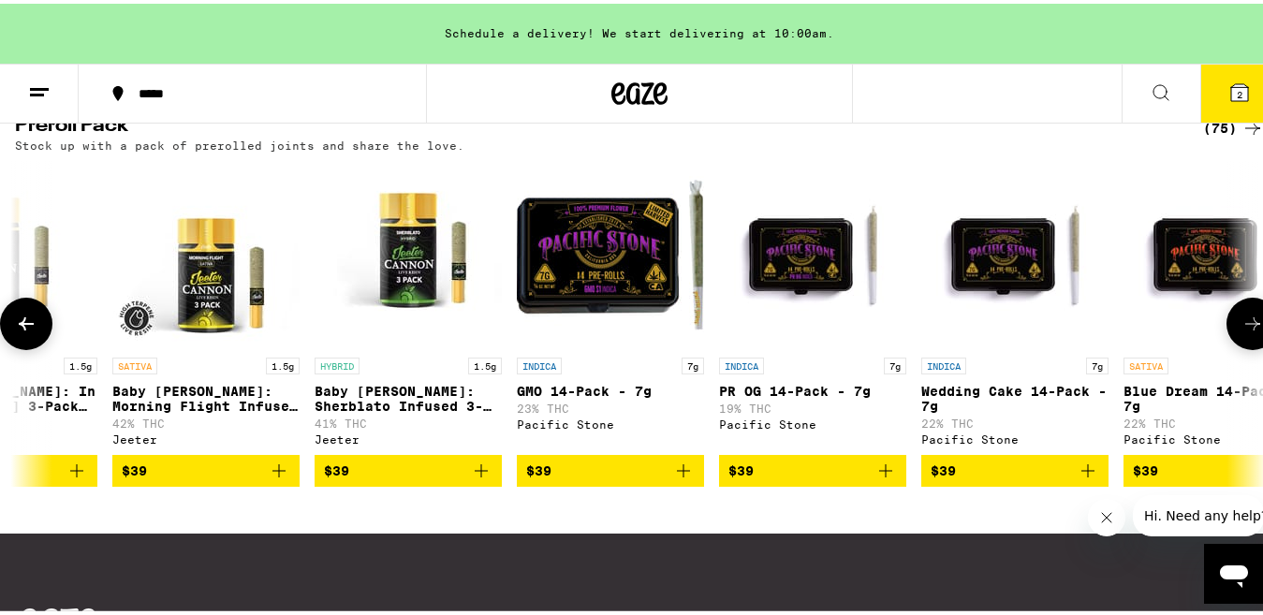
scroll to position [0, 6174]
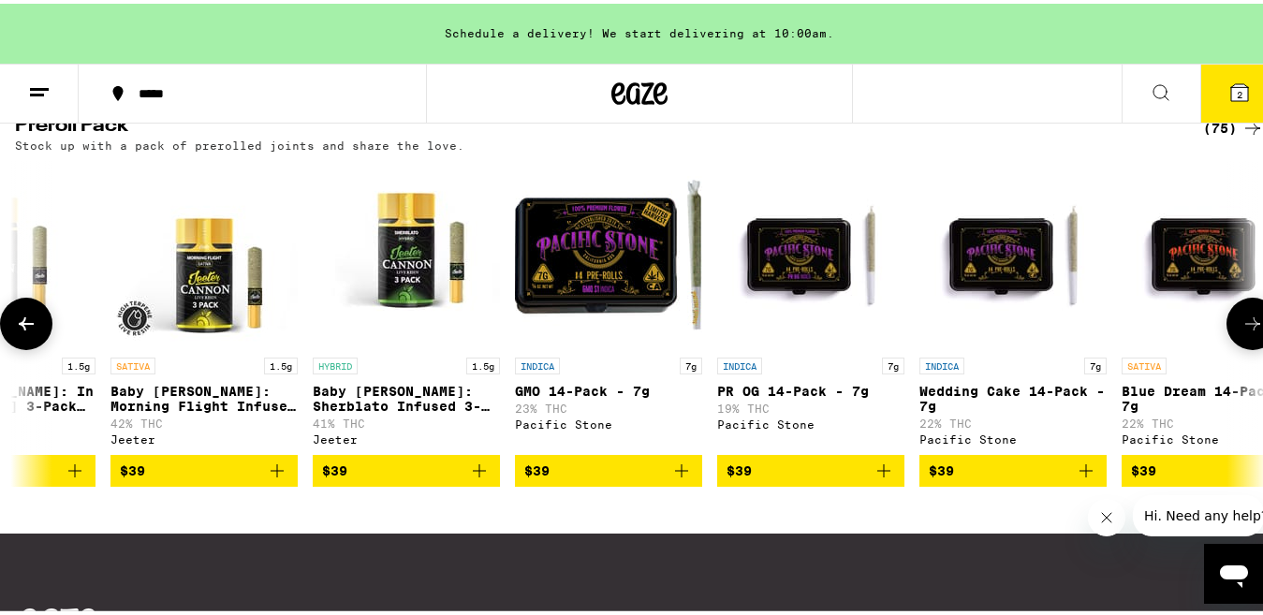
click at [1245, 327] on icon at bounding box center [1252, 320] width 15 height 13
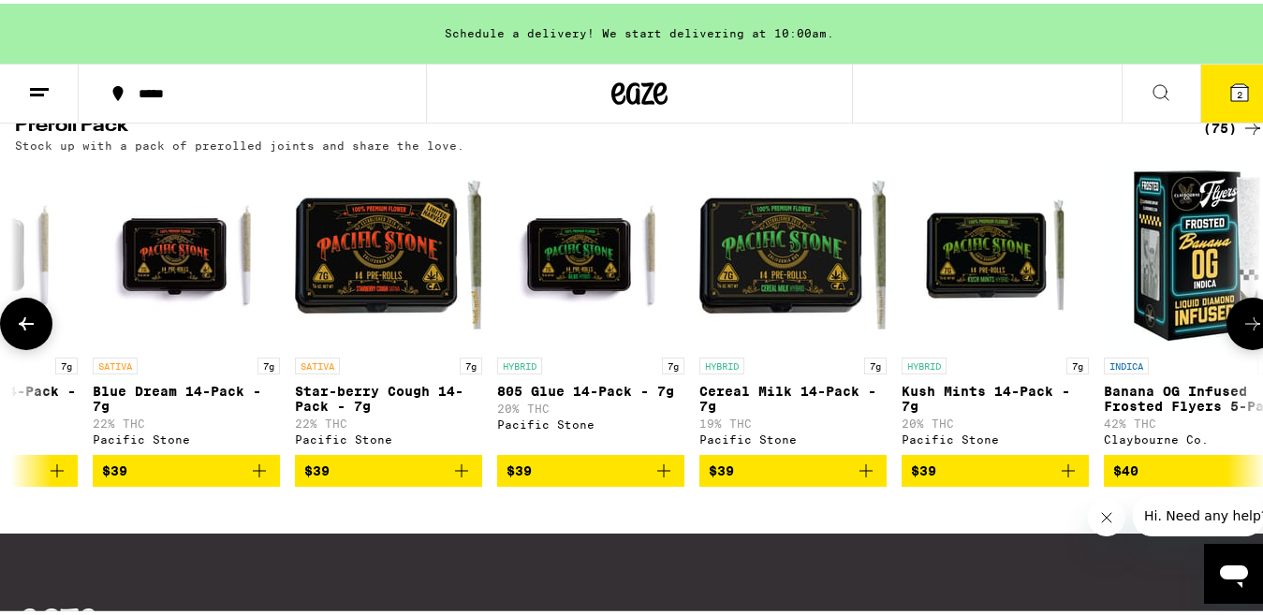
click at [1245, 327] on icon at bounding box center [1252, 320] width 15 height 13
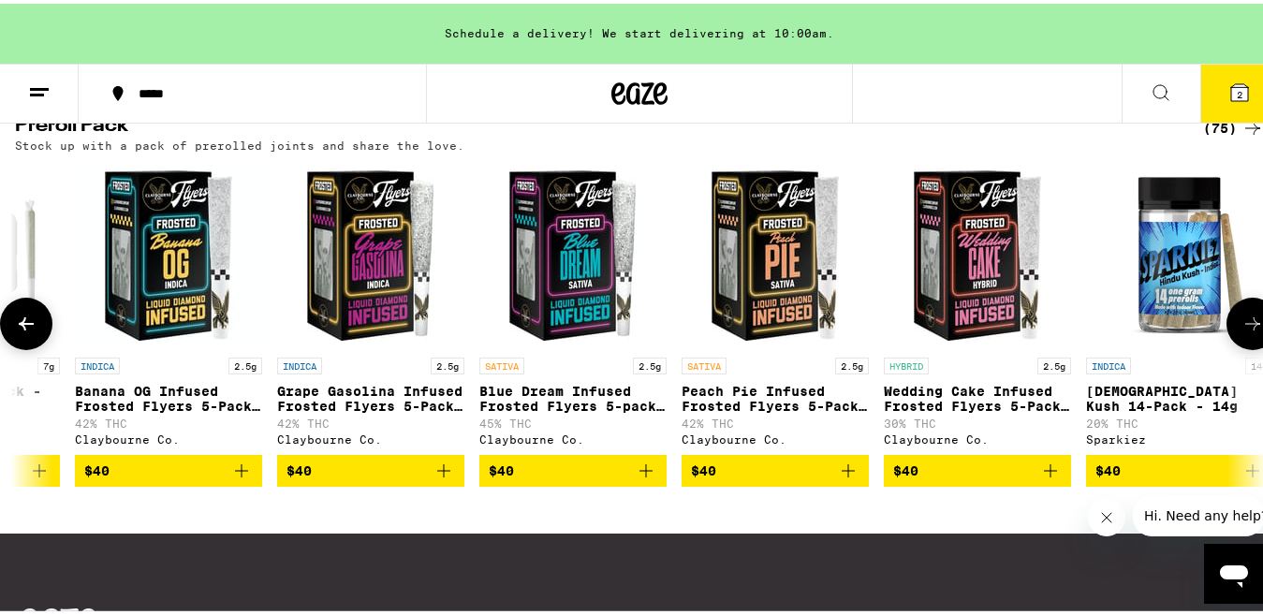
click at [1245, 327] on icon at bounding box center [1252, 320] width 15 height 13
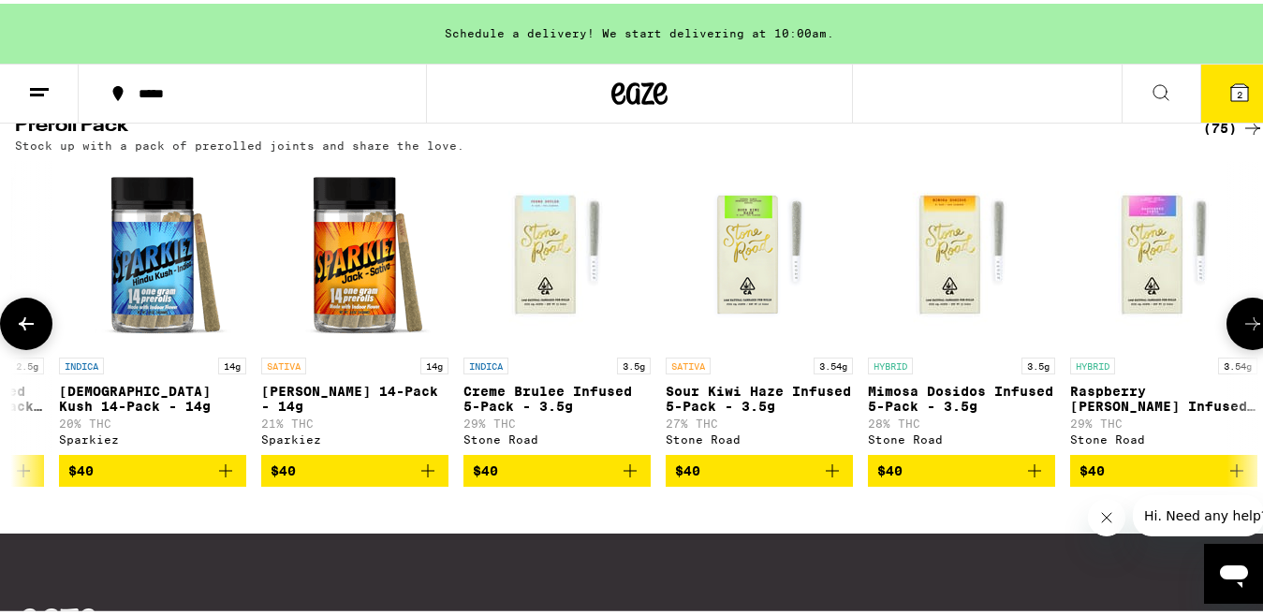
scroll to position [0, 9261]
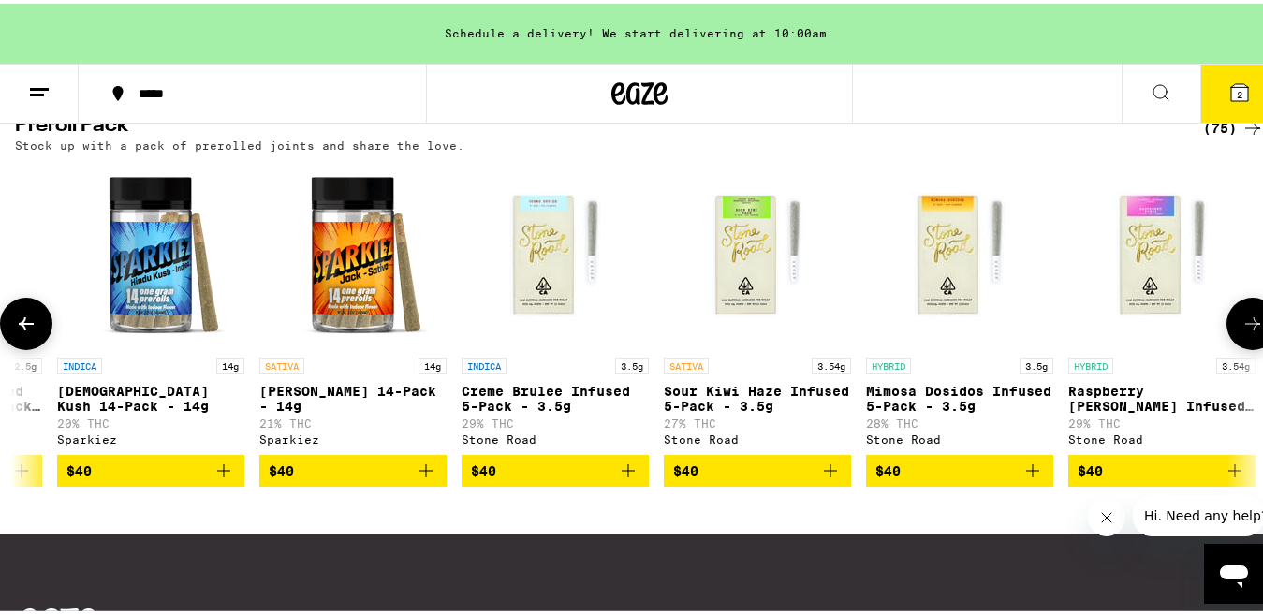
click at [1245, 327] on icon at bounding box center [1252, 320] width 15 height 13
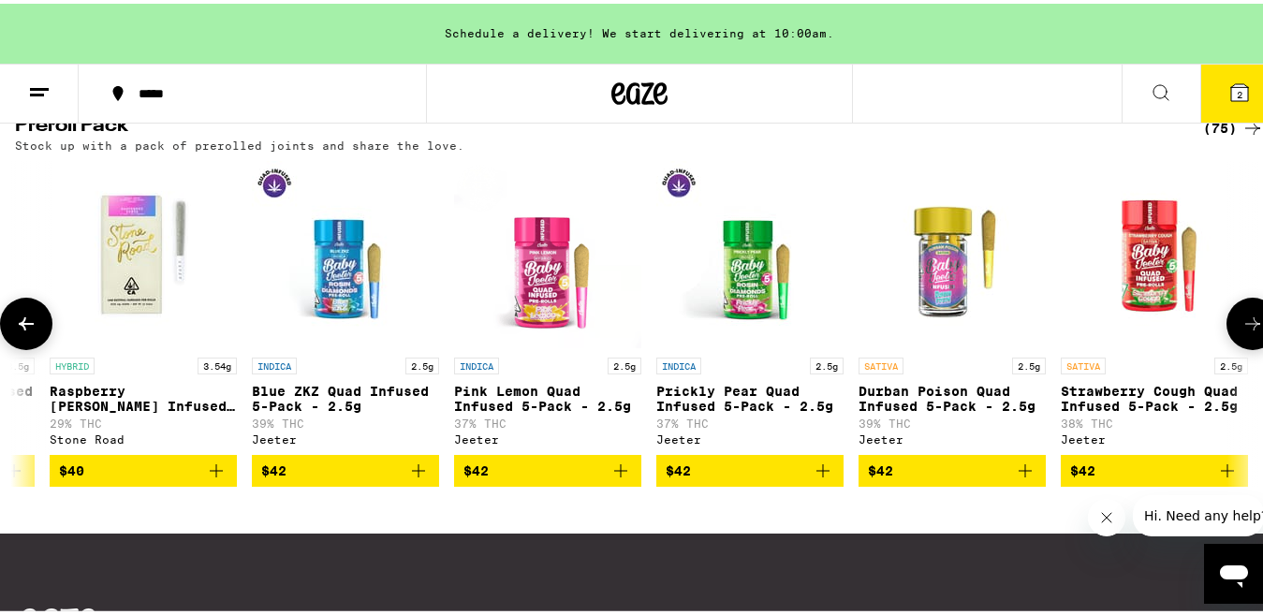
scroll to position [0, 10290]
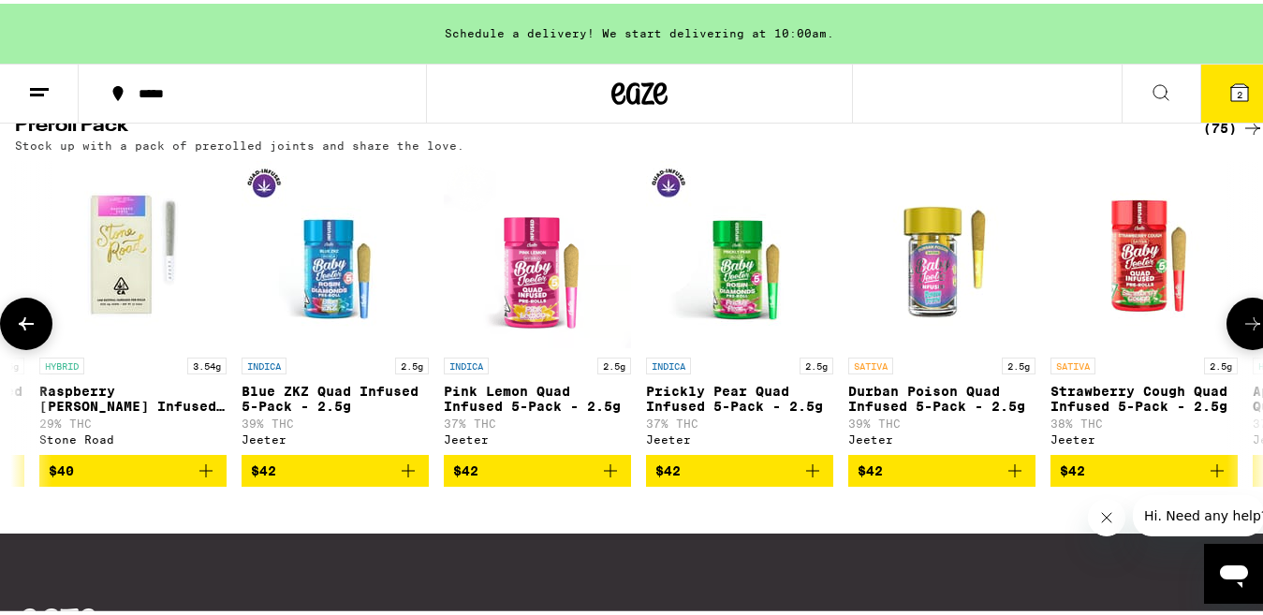
click at [27, 331] on icon at bounding box center [26, 320] width 22 height 22
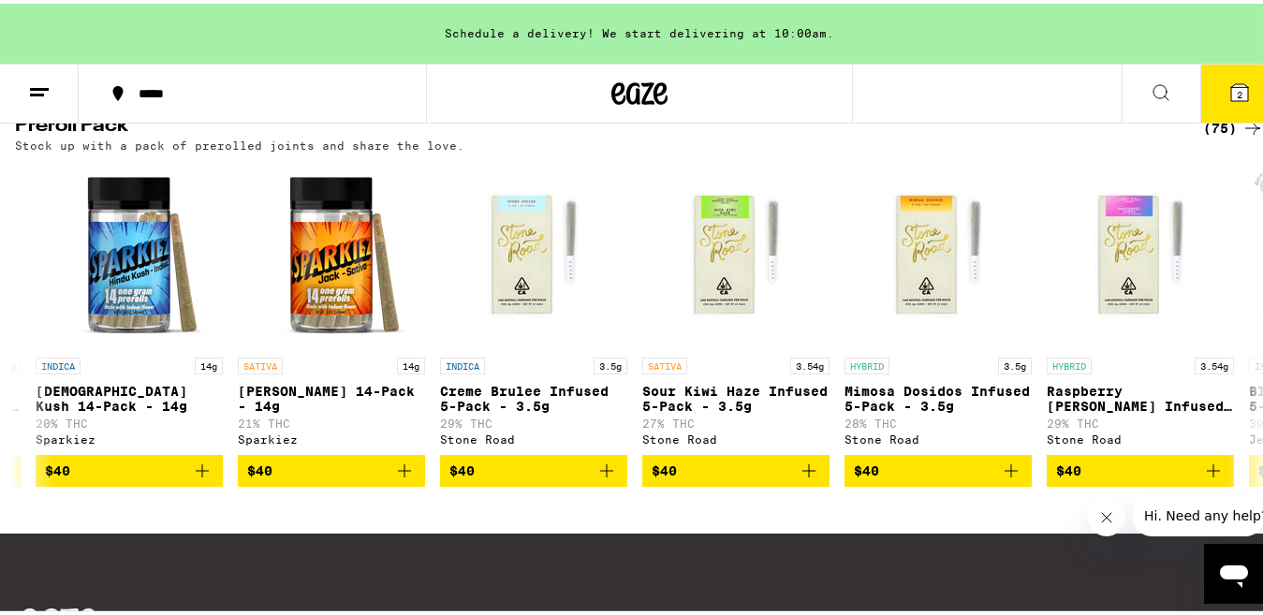
scroll to position [0, 9261]
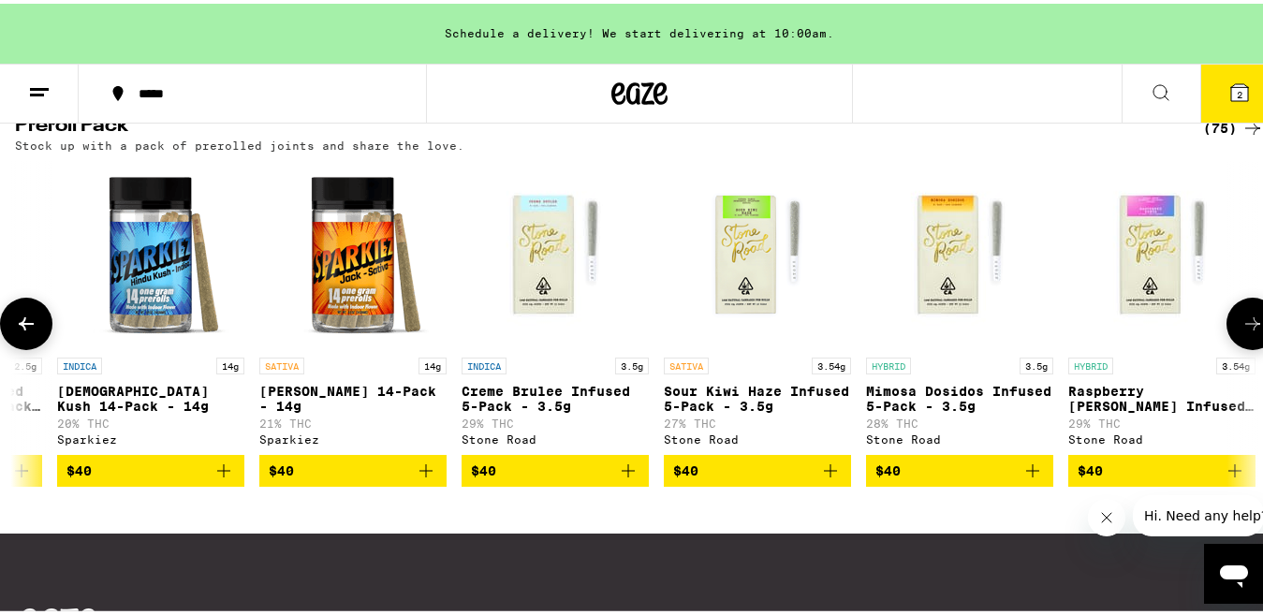
click at [1241, 331] on icon at bounding box center [1252, 320] width 22 height 22
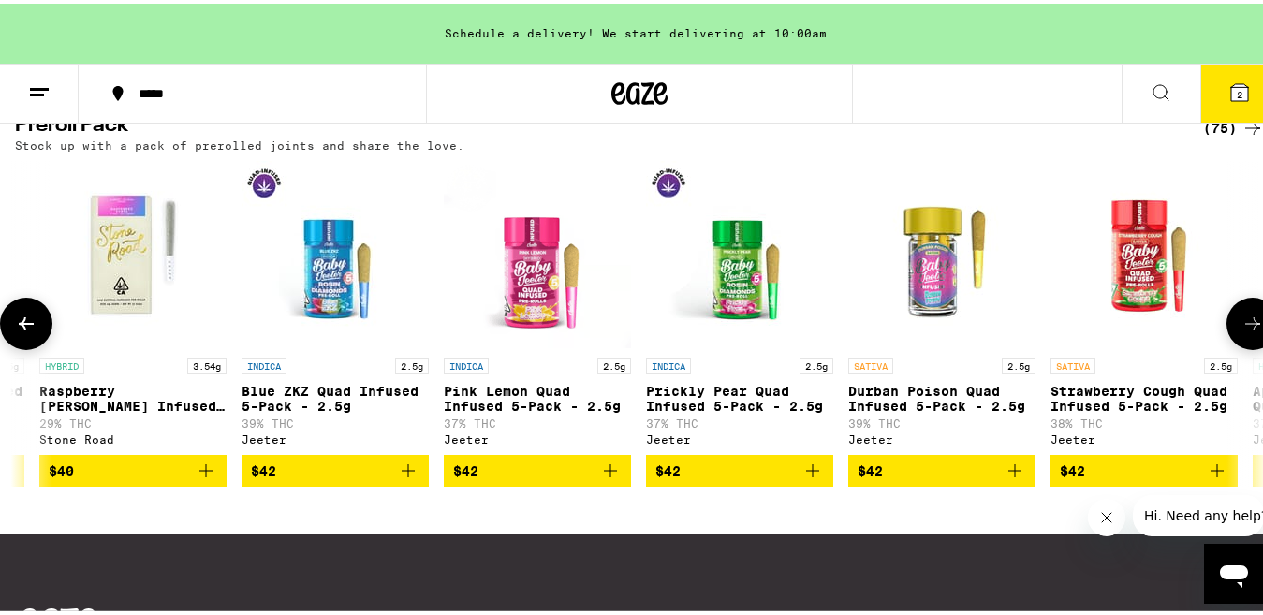
click at [1241, 331] on icon at bounding box center [1252, 320] width 22 height 22
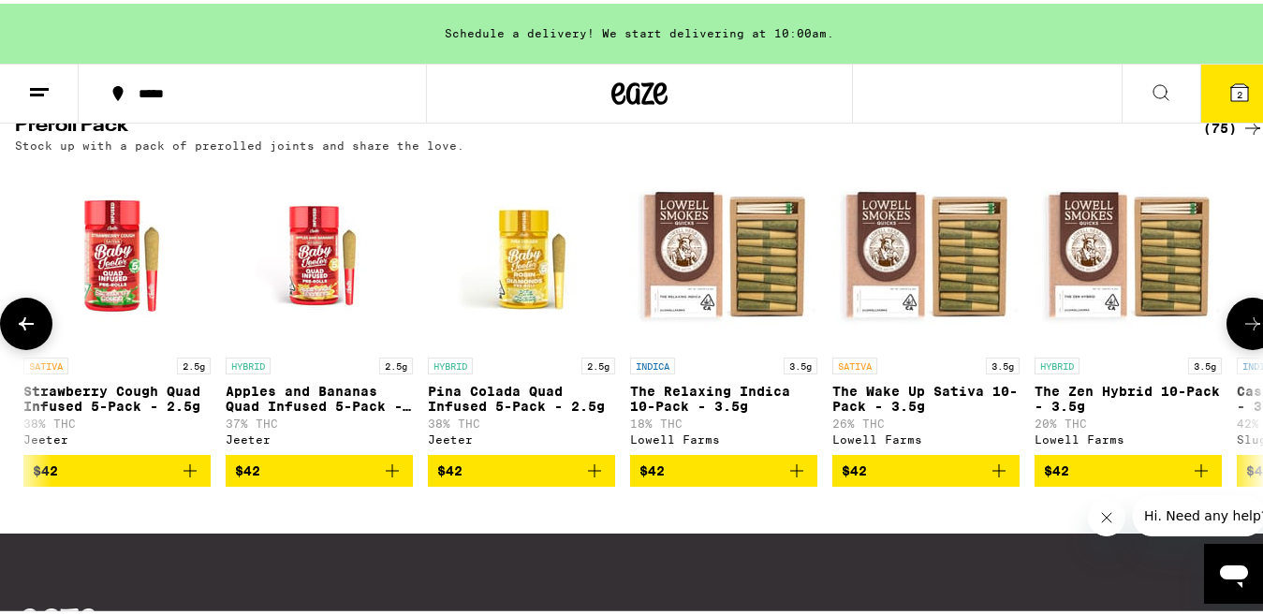
scroll to position [0, 11319]
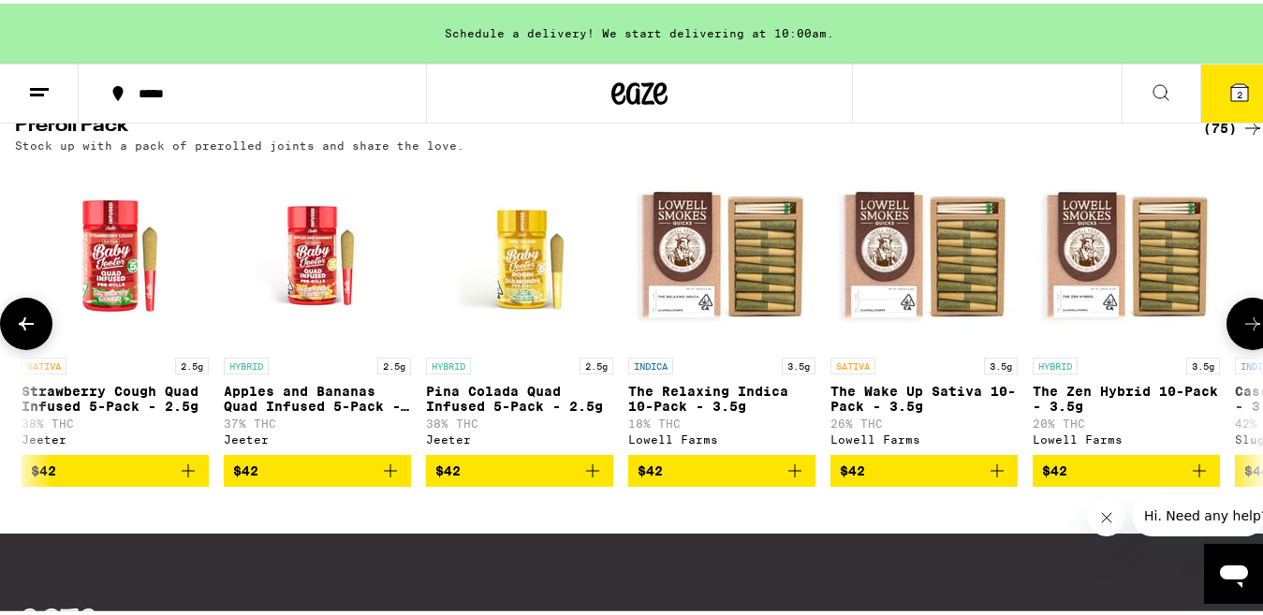
click at [1241, 331] on icon at bounding box center [1252, 320] width 22 height 22
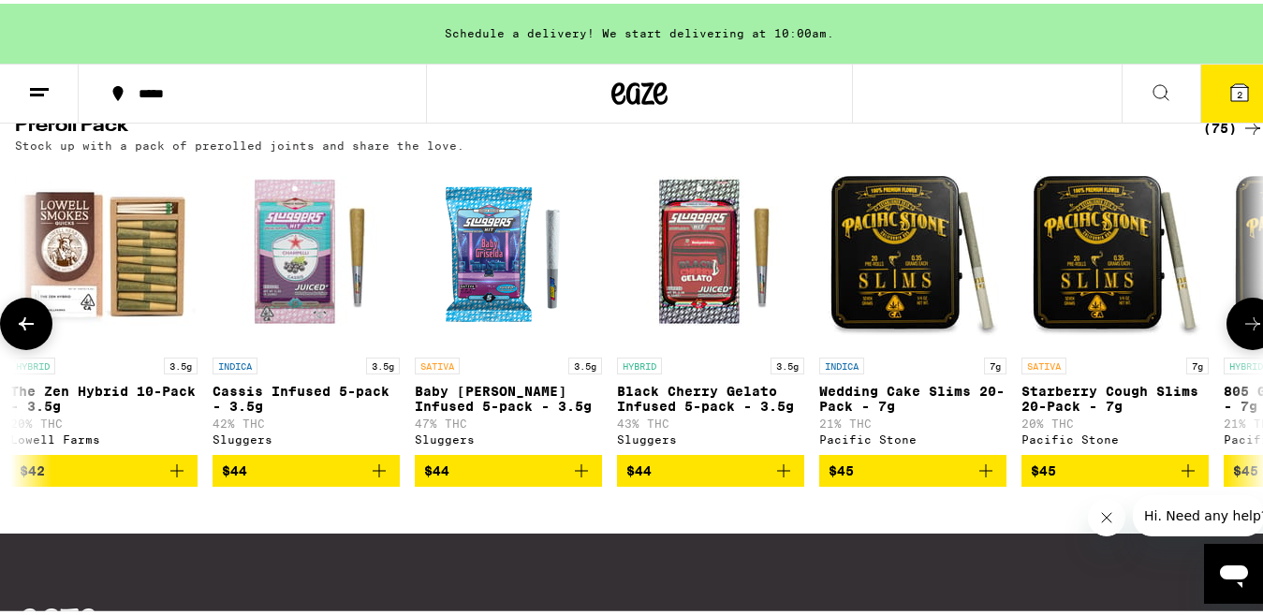
scroll to position [0, 12348]
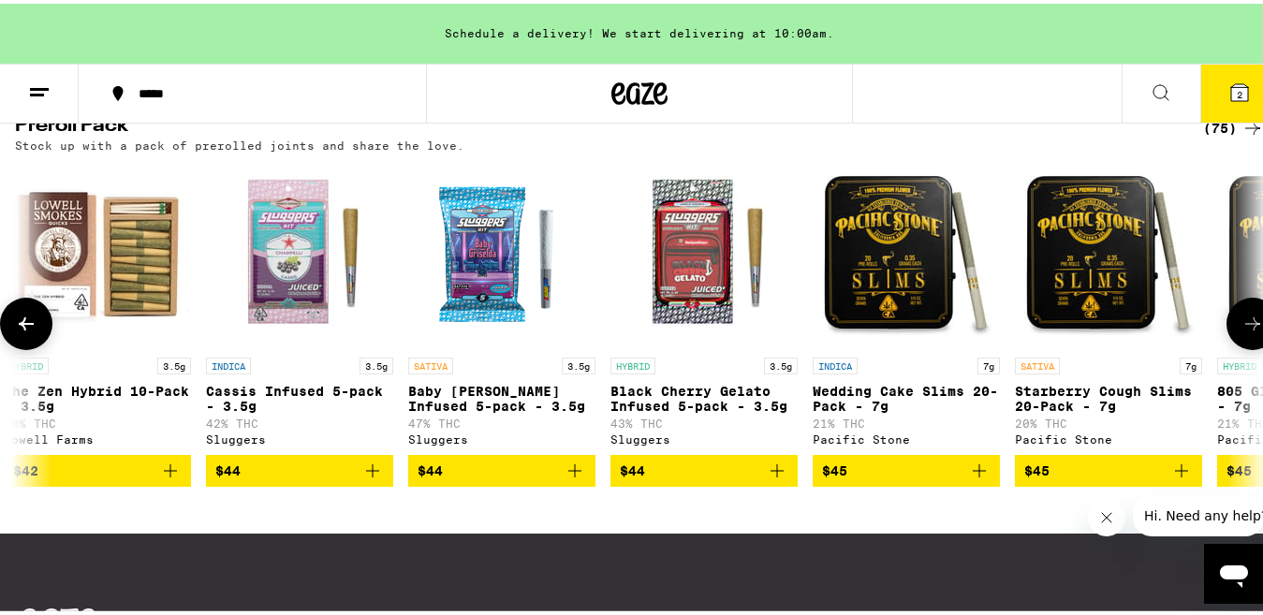
click at [1241, 331] on icon at bounding box center [1252, 320] width 22 height 22
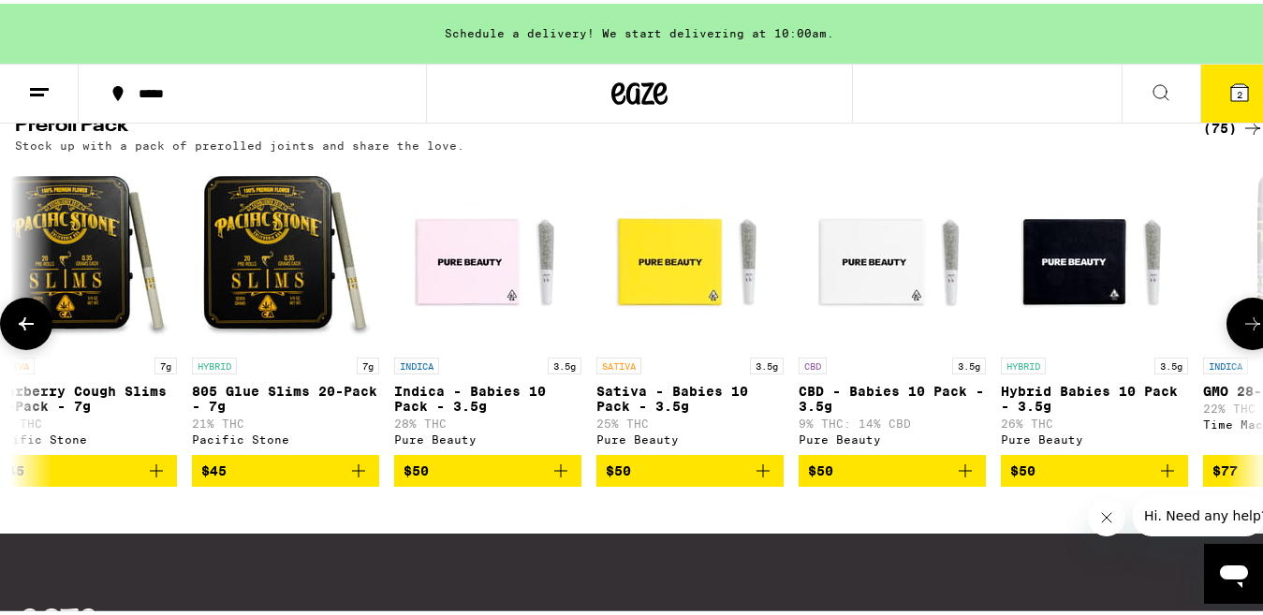
scroll to position [0, 13377]
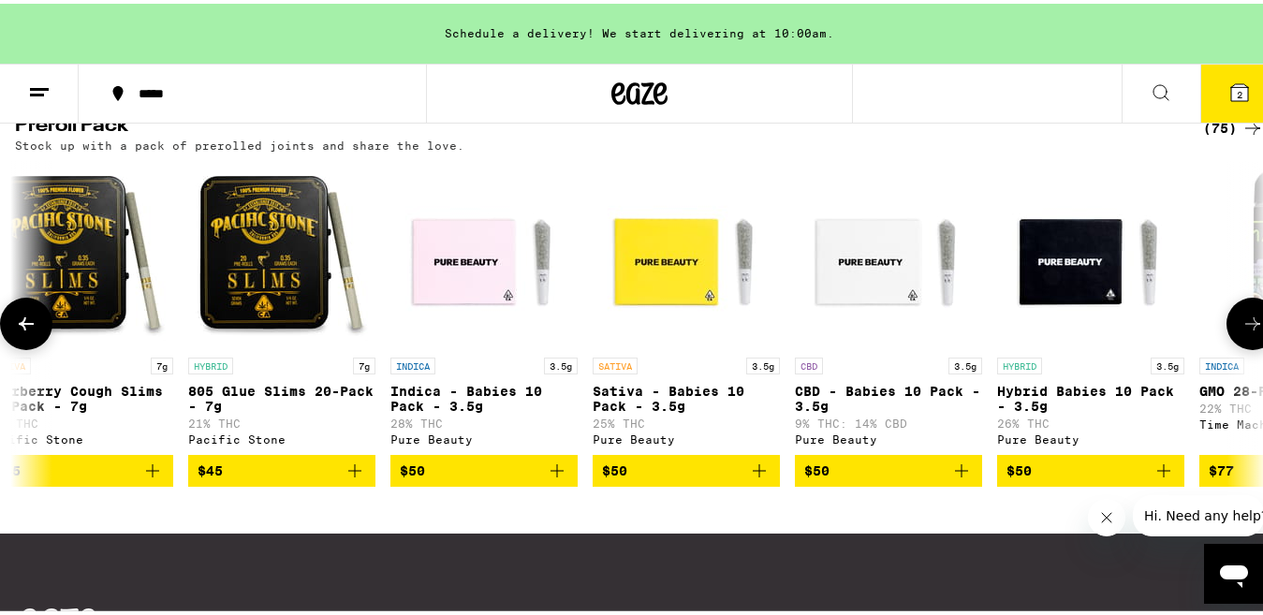
click at [1241, 331] on icon at bounding box center [1252, 320] width 22 height 22
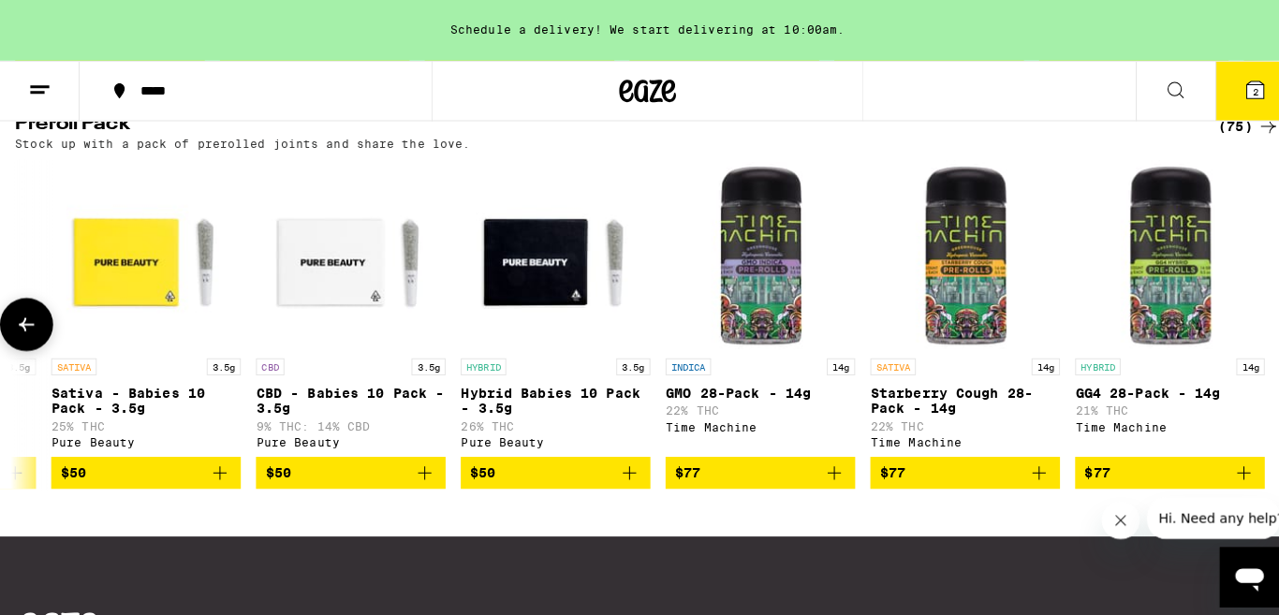
scroll to position [0, 13935]
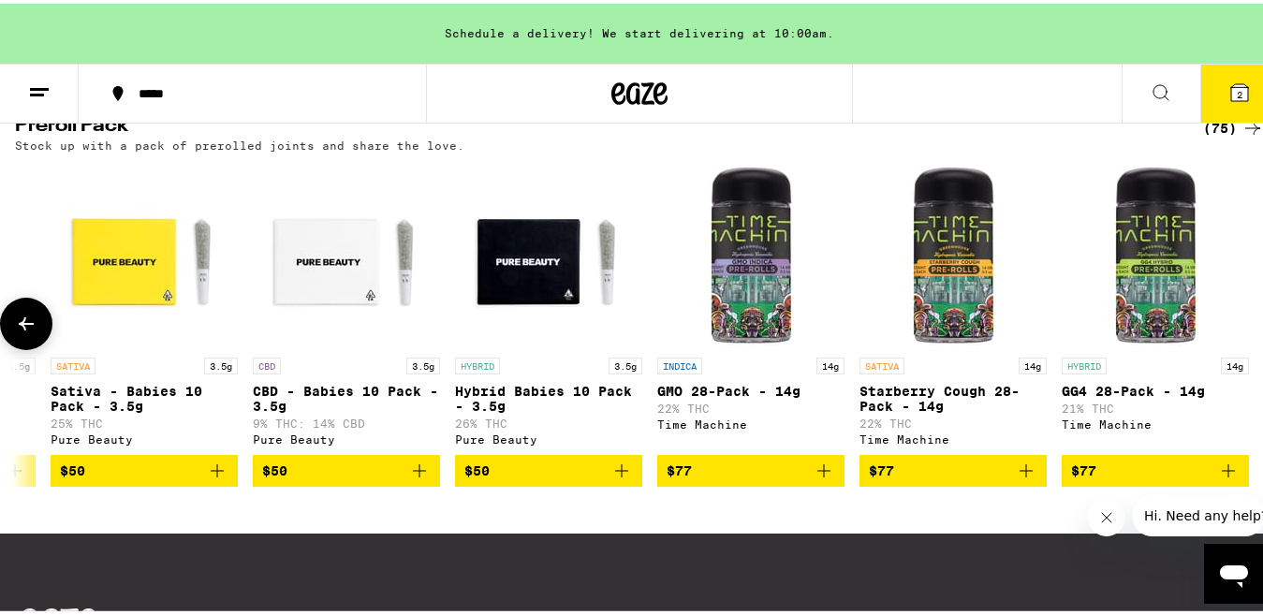
click at [1236, 346] on div at bounding box center [1253, 320] width 52 height 52
click at [1231, 91] on icon at bounding box center [1239, 89] width 17 height 17
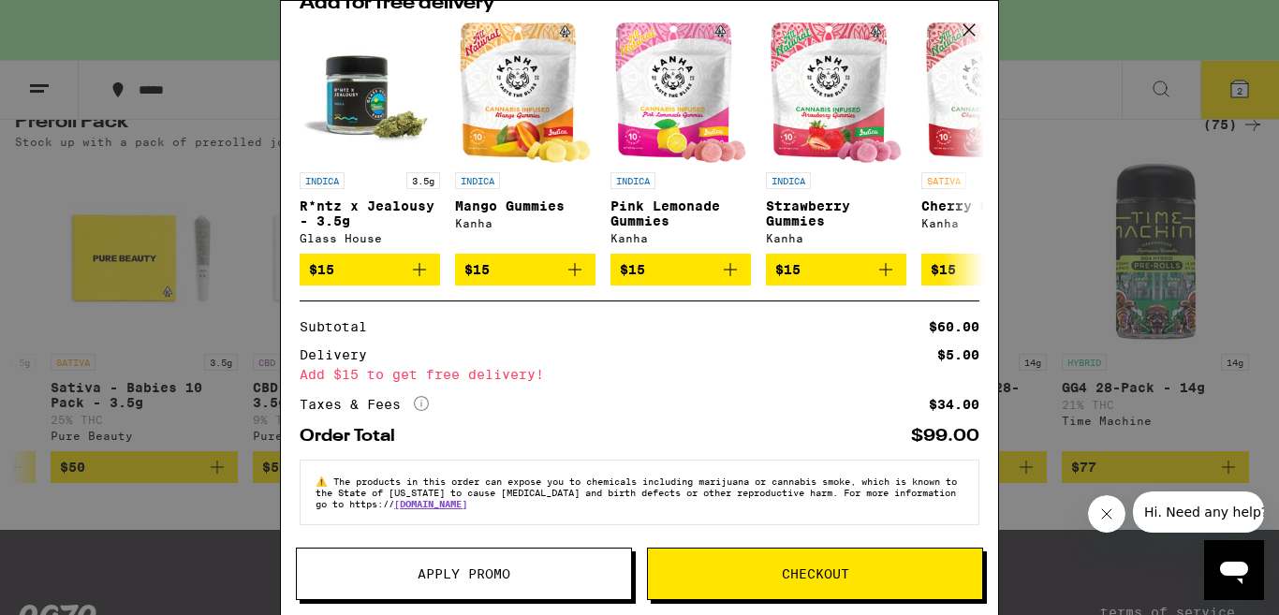
scroll to position [227, 0]
click at [473, 580] on span "Apply Promo" at bounding box center [464, 573] width 93 height 13
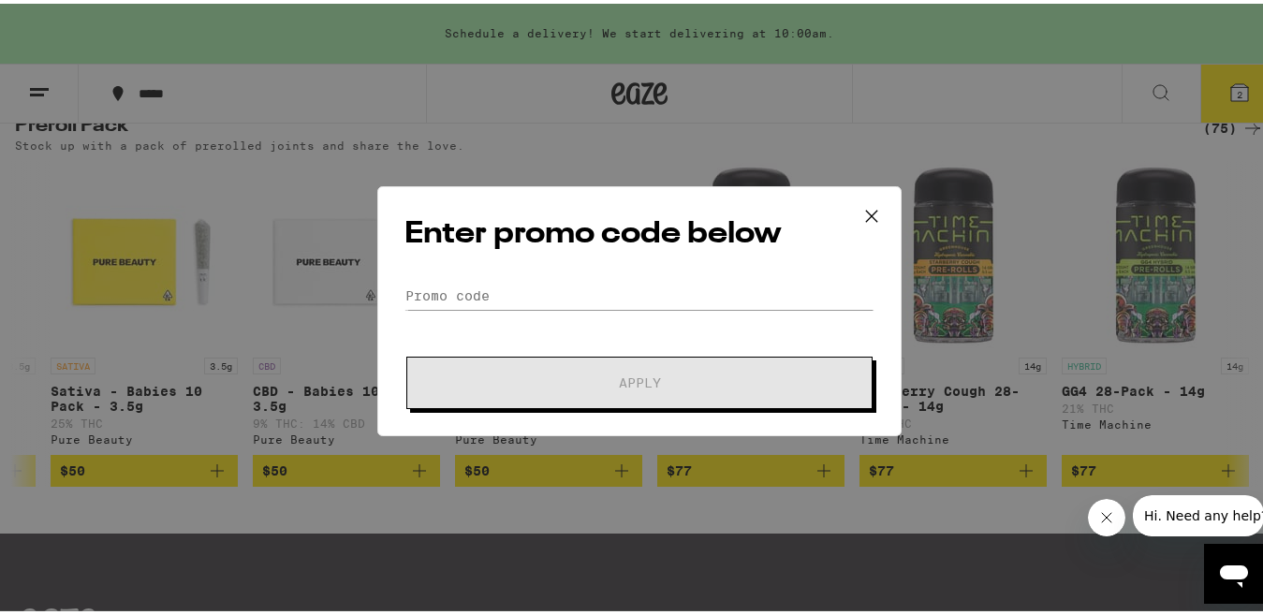
click at [860, 213] on icon at bounding box center [872, 212] width 28 height 28
